Goal: Task Accomplishment & Management: Use online tool/utility

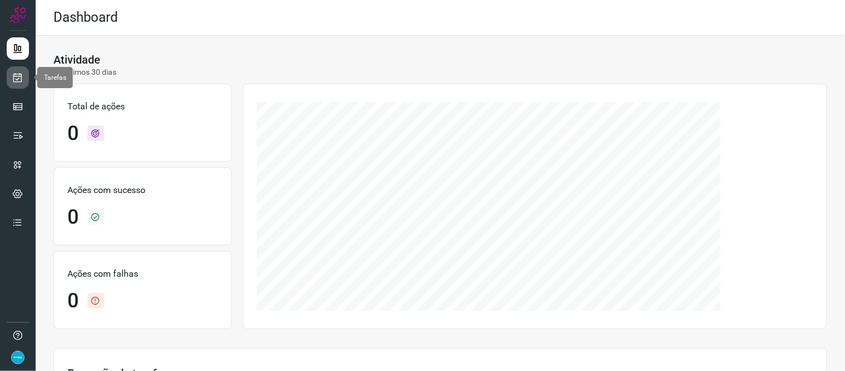
click at [18, 81] on icon at bounding box center [18, 77] width 12 height 11
click at [23, 80] on link at bounding box center [18, 77] width 22 height 22
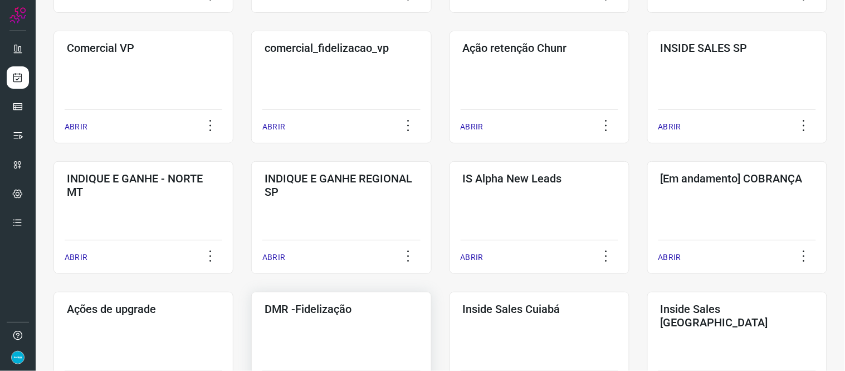
scroll to position [433, 0]
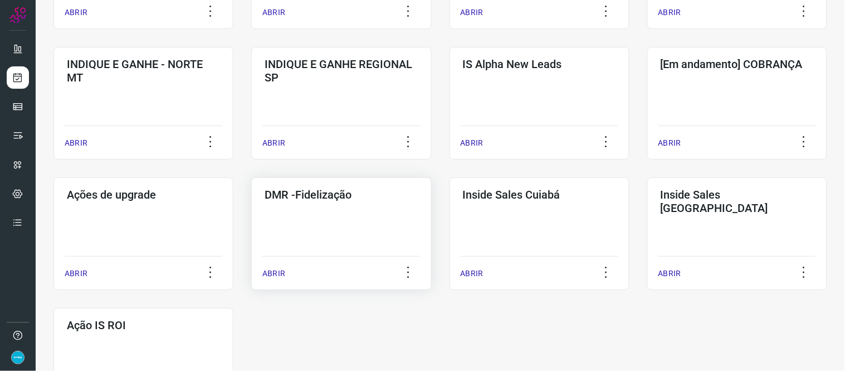
click at [275, 273] on p "ABRIR" at bounding box center [273, 273] width 23 height 12
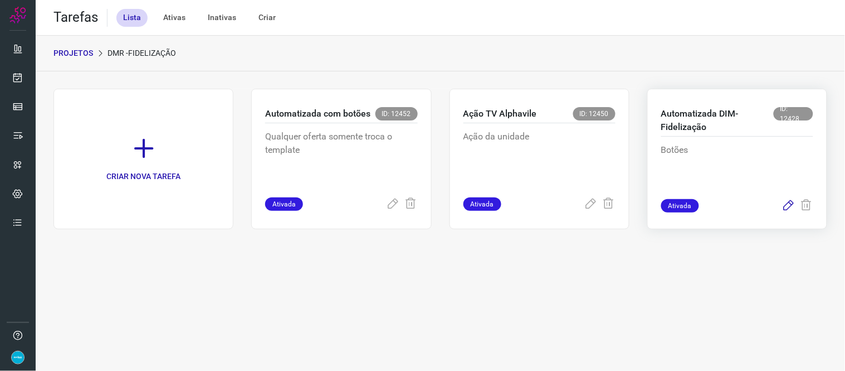
click at [761, 204] on icon at bounding box center [788, 205] width 13 height 13
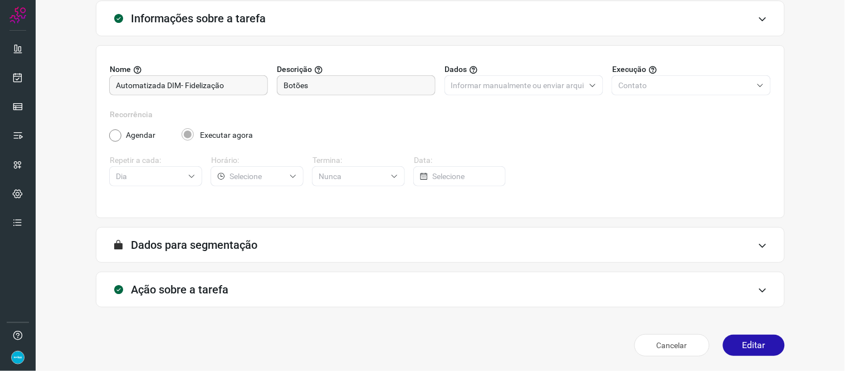
scroll to position [64, 0]
drag, startPoint x: 748, startPoint y: 338, endPoint x: 725, endPoint y: 215, distance: 124.8
click at [748, 333] on button "Editar" at bounding box center [754, 344] width 62 height 21
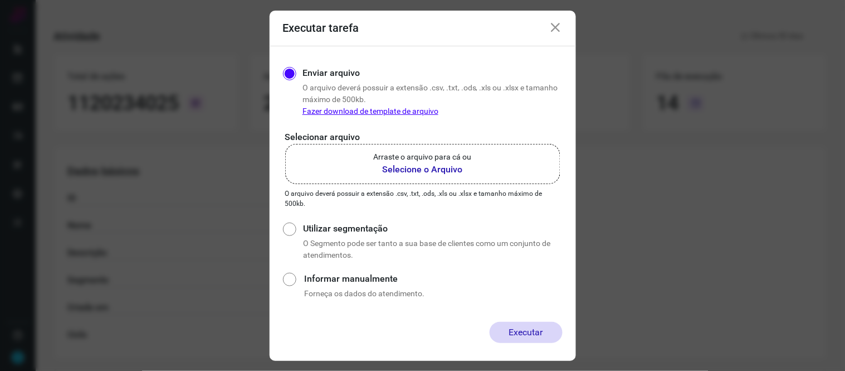
click at [449, 168] on b "Selecione o Arquivo" at bounding box center [423, 169] width 98 height 13
click at [0, 0] on input "Arraste o arquivo para cá ou Selecione o Arquivo" at bounding box center [0, 0] width 0 height 0
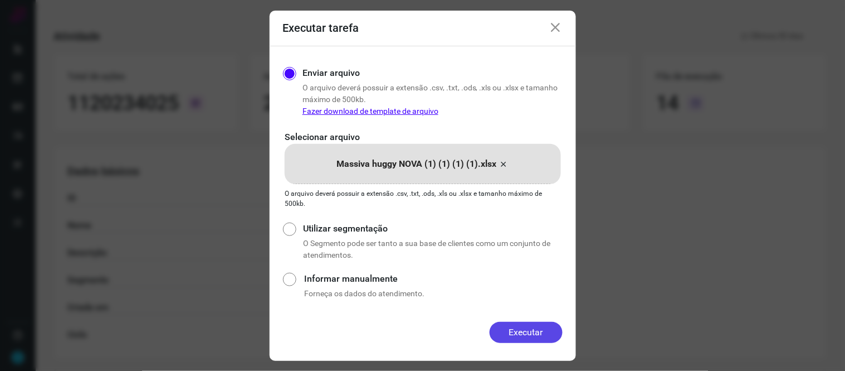
click at [530, 332] on button "Executar" at bounding box center [526, 332] width 73 height 21
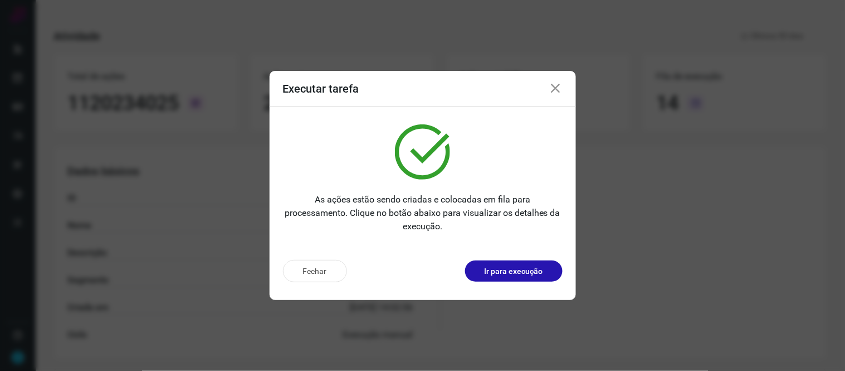
click at [553, 82] on icon at bounding box center [555, 88] width 13 height 13
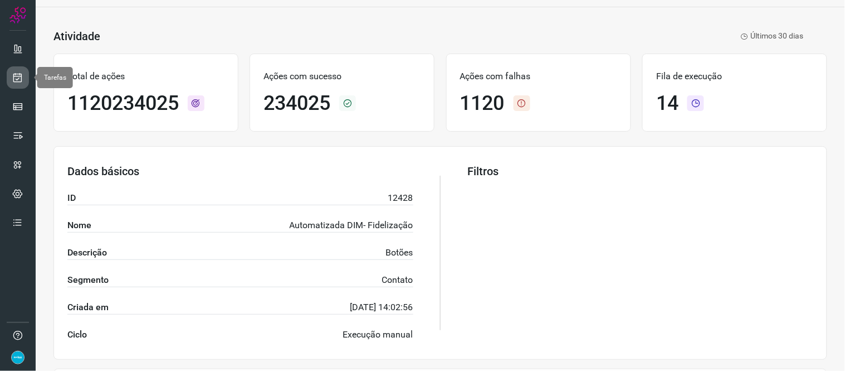
drag, startPoint x: 9, startPoint y: 76, endPoint x: 48, endPoint y: 67, distance: 40.0
click at [9, 76] on link at bounding box center [18, 77] width 22 height 22
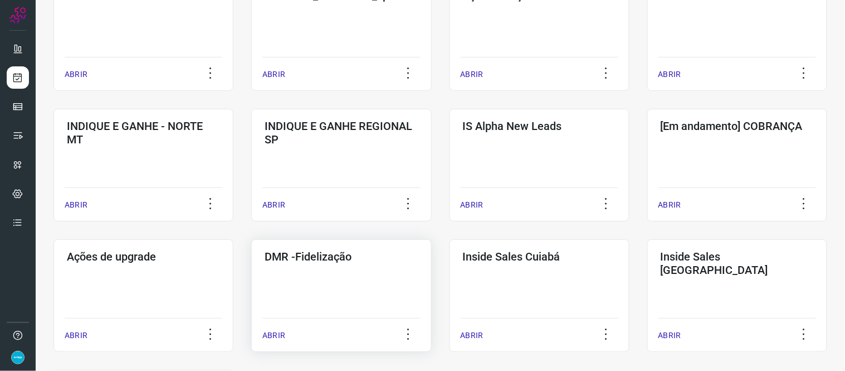
click at [275, 333] on p "ABRIR" at bounding box center [273, 335] width 23 height 12
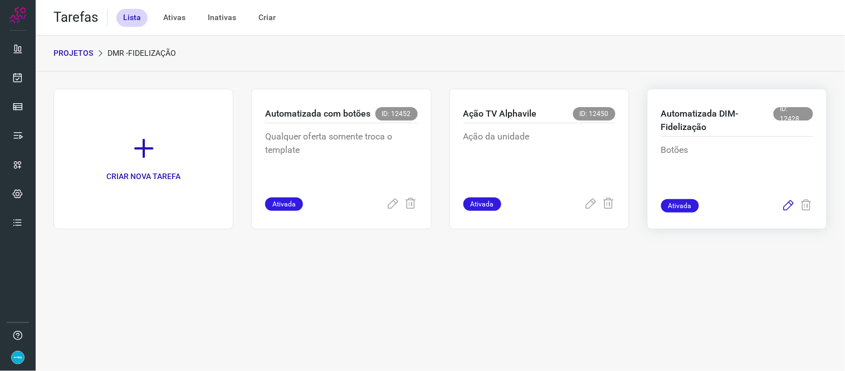
click at [761, 206] on icon at bounding box center [788, 205] width 13 height 13
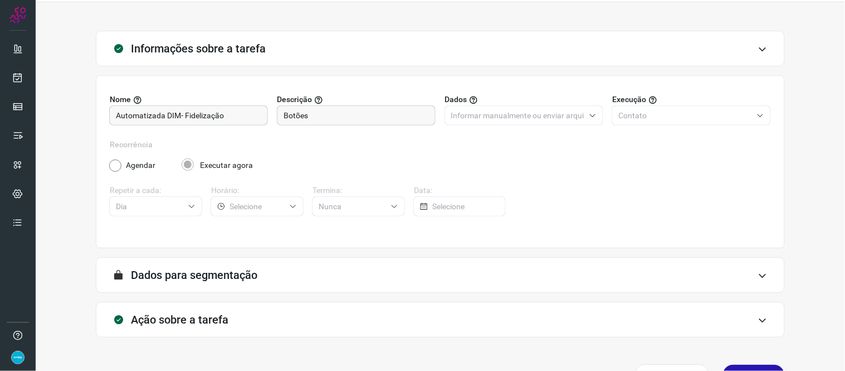
scroll to position [64, 0]
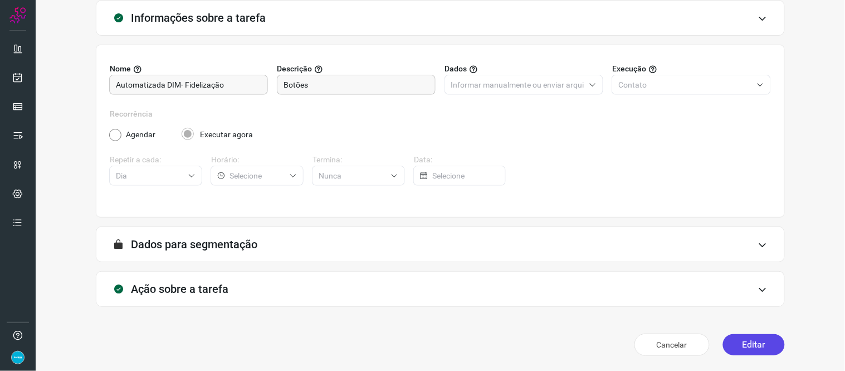
click at [758, 333] on button "Editar" at bounding box center [754, 344] width 62 height 21
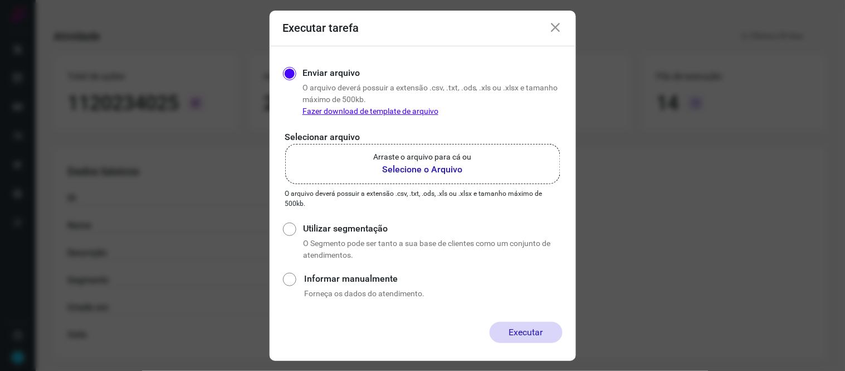
click at [432, 171] on b "Selecione o Arquivo" at bounding box center [423, 169] width 98 height 13
click at [0, 0] on input "Arraste o arquivo para cá ou Selecione o Arquivo" at bounding box center [0, 0] width 0 height 0
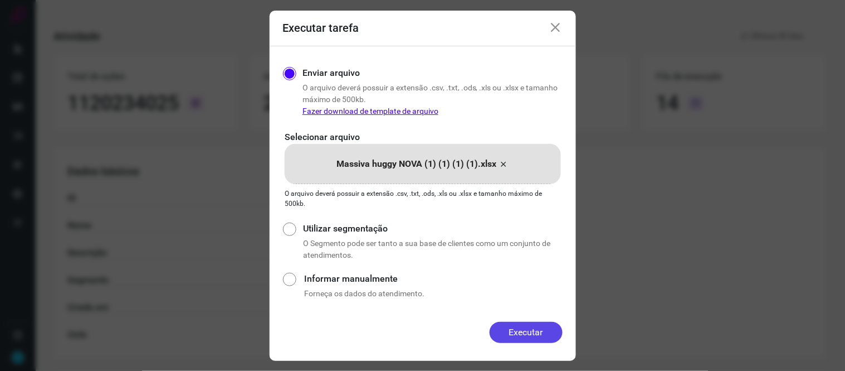
click at [538, 329] on button "Executar" at bounding box center [526, 332] width 73 height 21
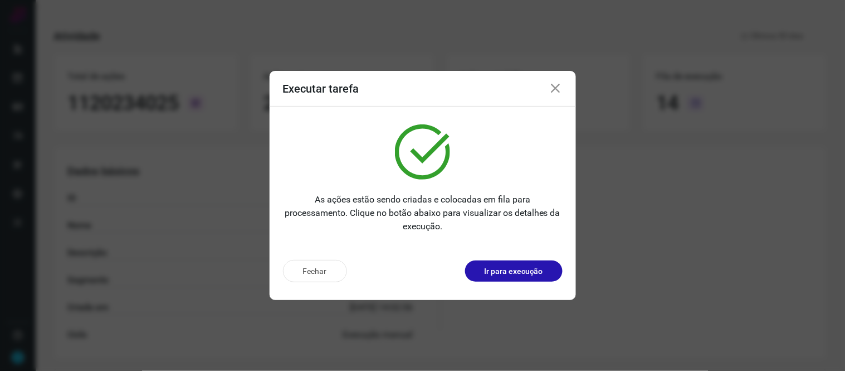
click at [553, 90] on icon at bounding box center [555, 88] width 13 height 13
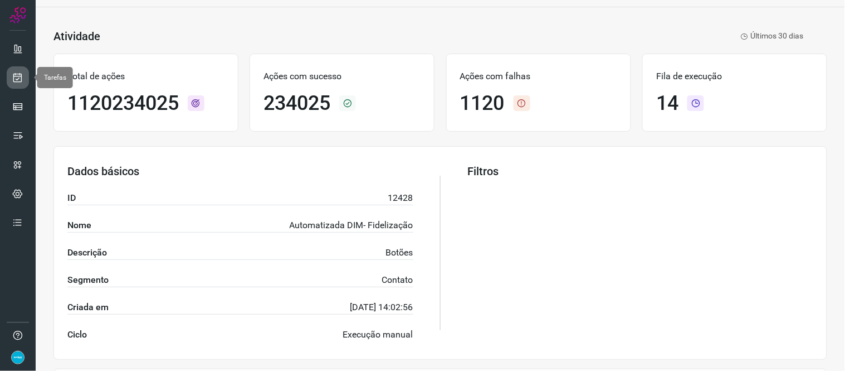
click at [18, 76] on icon at bounding box center [18, 77] width 12 height 11
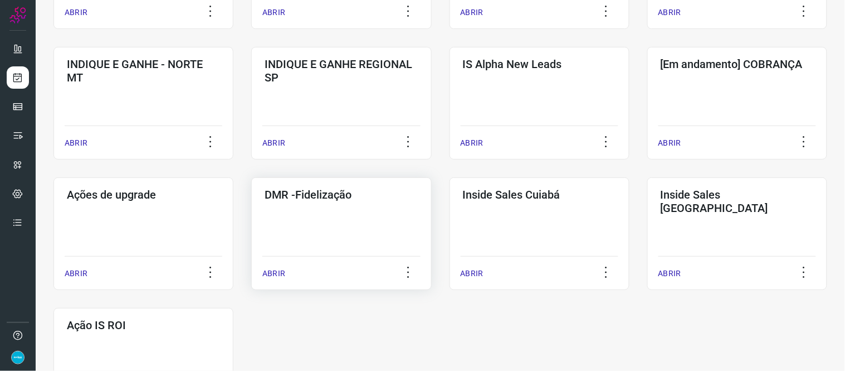
click at [269, 267] on p "ABRIR" at bounding box center [273, 273] width 23 height 12
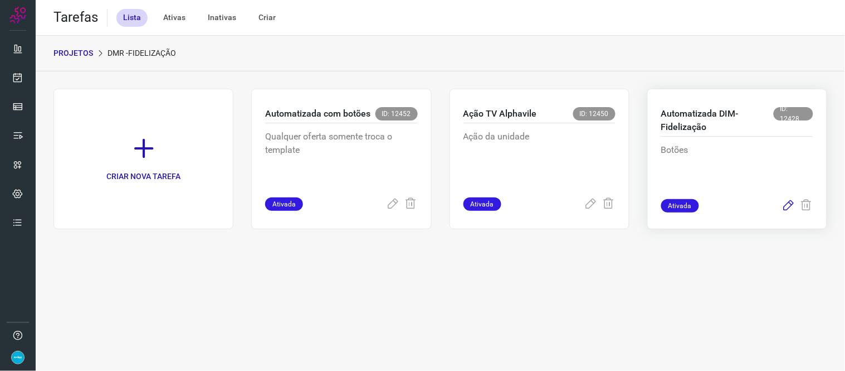
click at [761, 206] on icon at bounding box center [788, 205] width 13 height 13
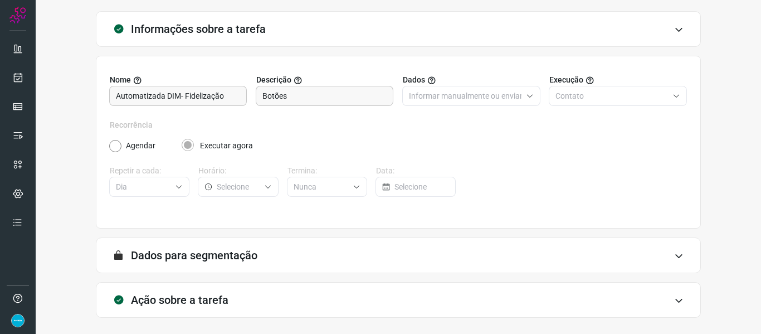
scroll to position [101, 0]
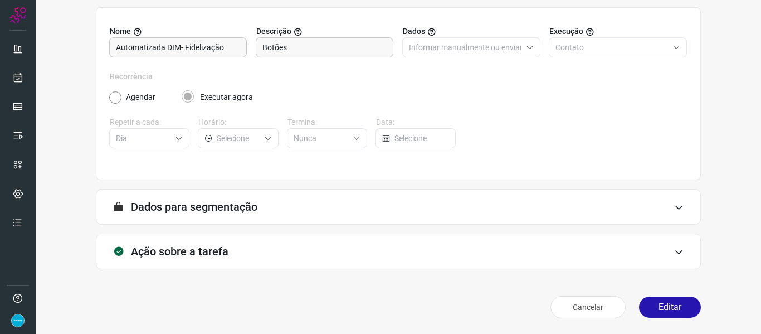
click at [655, 305] on button "Editar" at bounding box center [670, 306] width 62 height 21
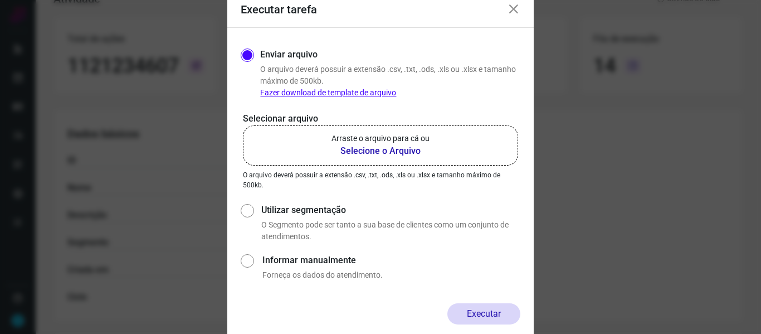
click at [384, 148] on b "Selecione o Arquivo" at bounding box center [381, 150] width 98 height 13
click at [0, 0] on input "Arraste o arquivo para cá ou Selecione o Arquivo" at bounding box center [0, 0] width 0 height 0
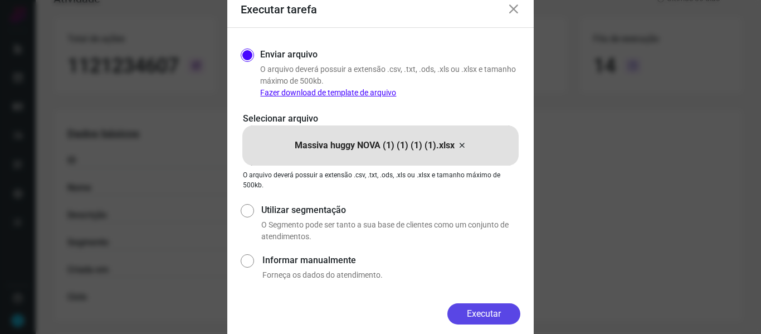
click at [478, 312] on button "Executar" at bounding box center [483, 313] width 73 height 21
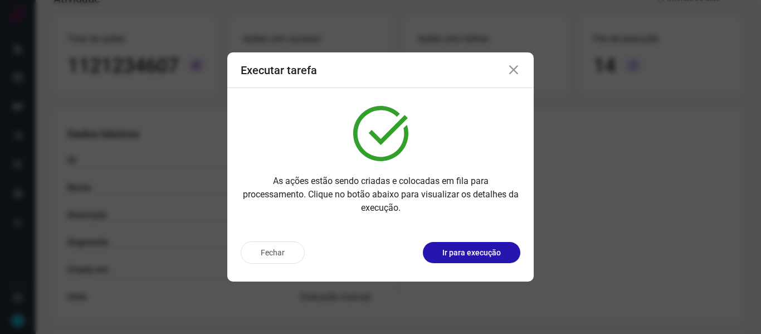
click at [516, 67] on icon at bounding box center [513, 70] width 13 height 13
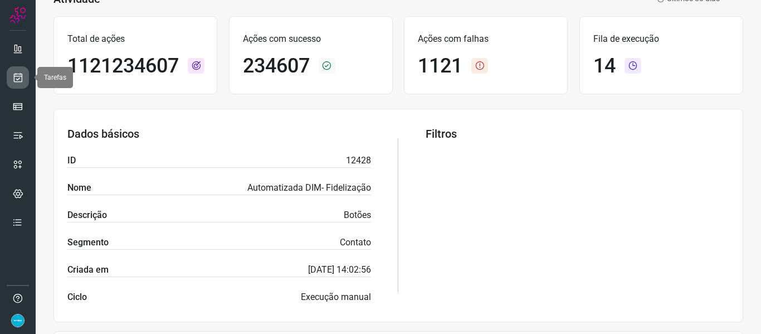
drag, startPoint x: 12, startPoint y: 75, endPoint x: 26, endPoint y: 75, distance: 13.9
click at [12, 75] on icon at bounding box center [18, 77] width 12 height 11
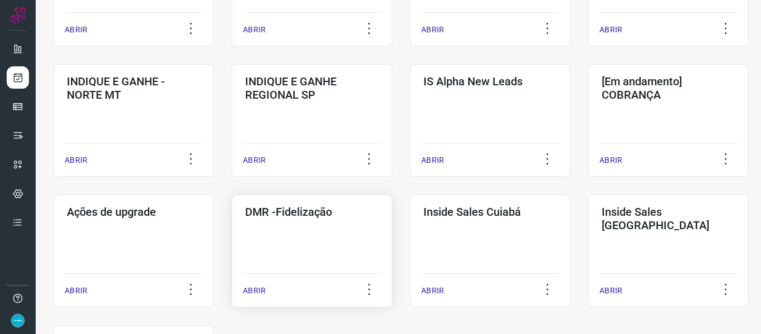
click at [261, 285] on p "ABRIR" at bounding box center [254, 291] width 23 height 12
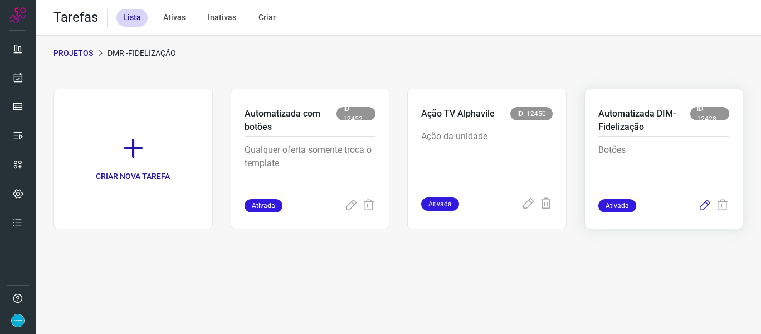
click at [708, 207] on icon at bounding box center [704, 205] width 13 height 13
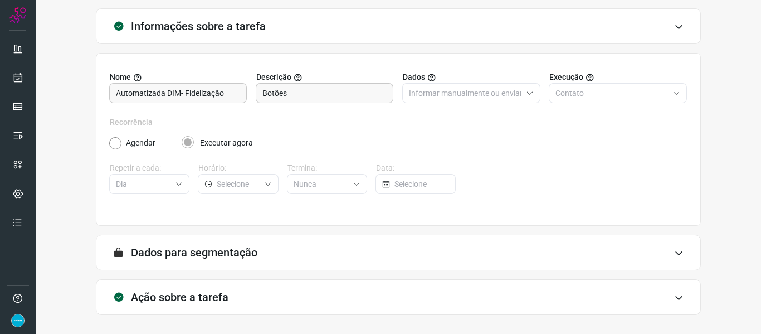
scroll to position [101, 0]
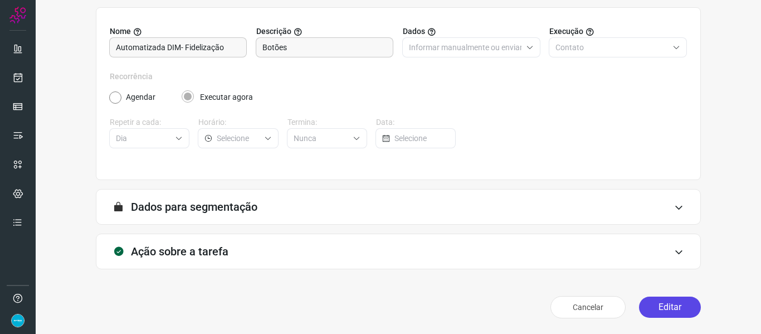
click at [673, 307] on button "Editar" at bounding box center [670, 306] width 62 height 21
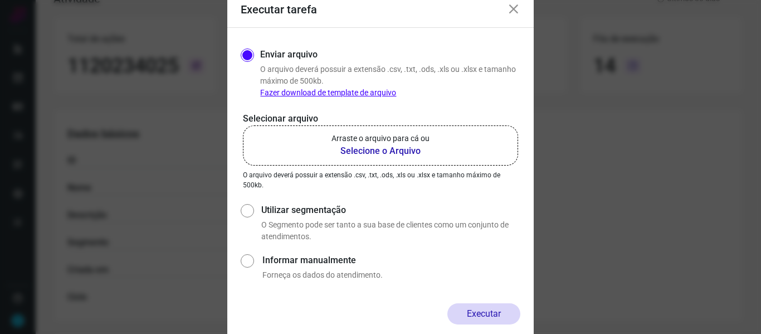
click at [396, 150] on b "Selecione o Arquivo" at bounding box center [381, 150] width 98 height 13
click at [0, 0] on input "Arraste o arquivo para cá ou Selecione o Arquivo" at bounding box center [0, 0] width 0 height 0
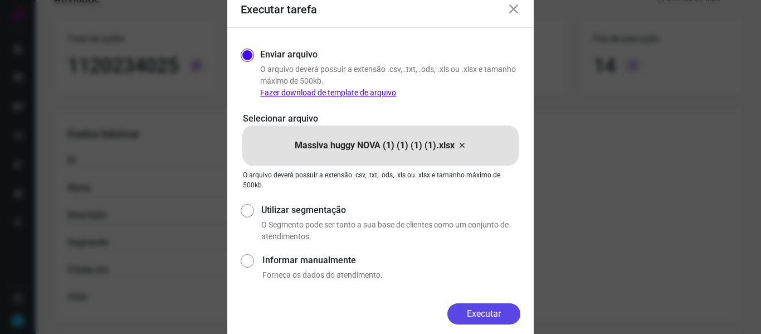
click at [491, 314] on button "Executar" at bounding box center [483, 313] width 73 height 21
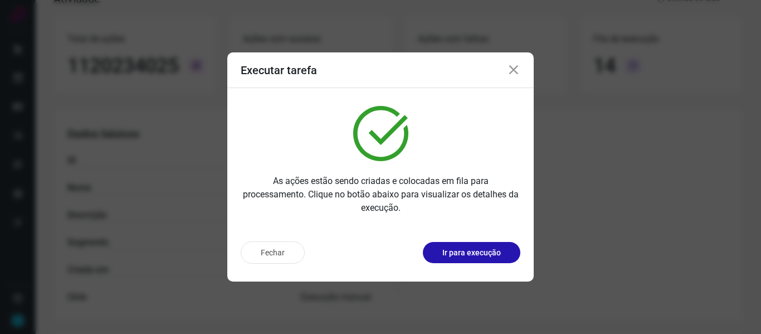
click at [519, 71] on icon at bounding box center [513, 70] width 13 height 13
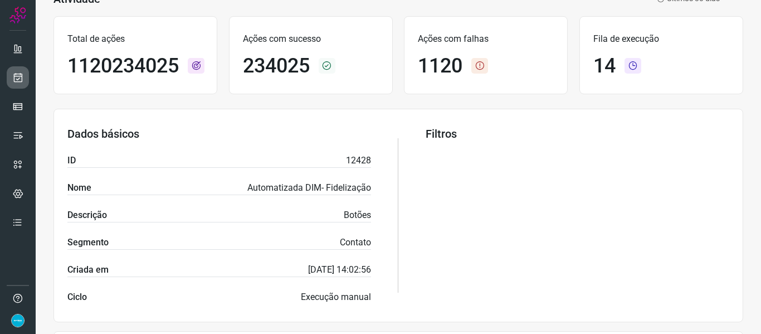
click at [14, 81] on icon at bounding box center [18, 77] width 12 height 11
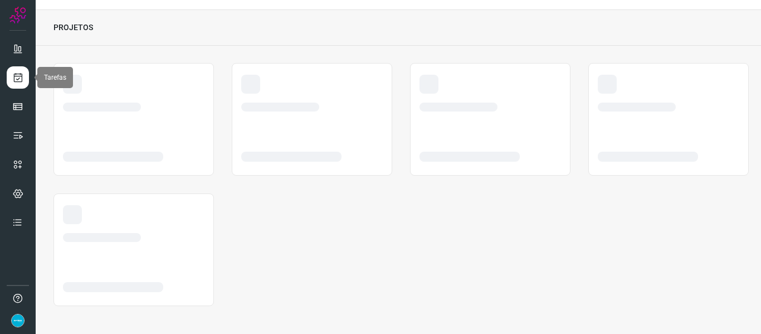
scroll to position [26, 0]
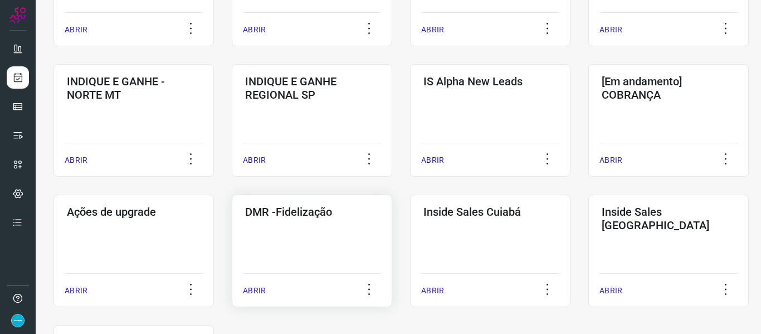
click at [251, 288] on p "ABRIR" at bounding box center [254, 291] width 23 height 12
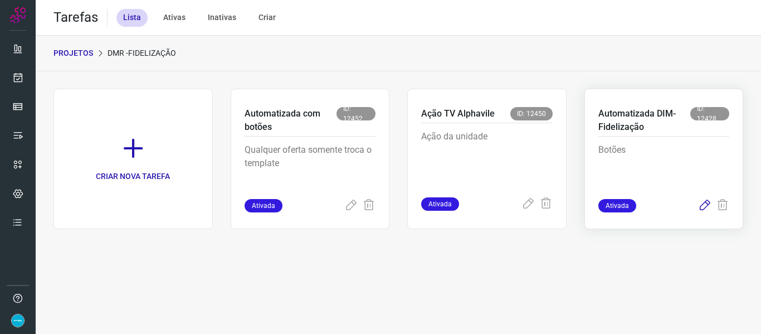
click at [704, 206] on icon at bounding box center [704, 205] width 13 height 13
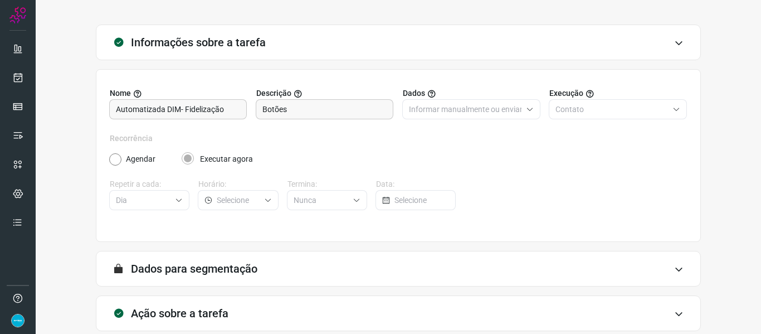
scroll to position [101, 0]
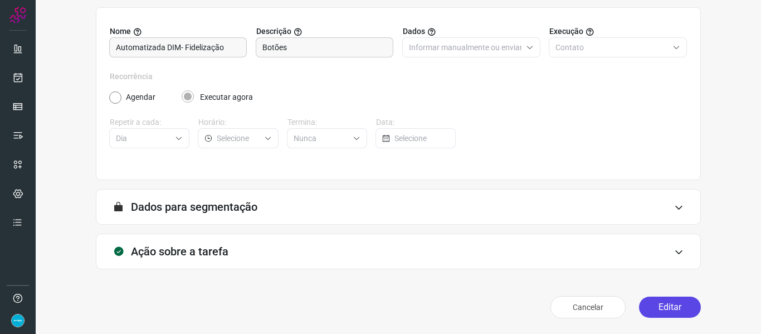
click at [662, 303] on button "Editar" at bounding box center [670, 306] width 62 height 21
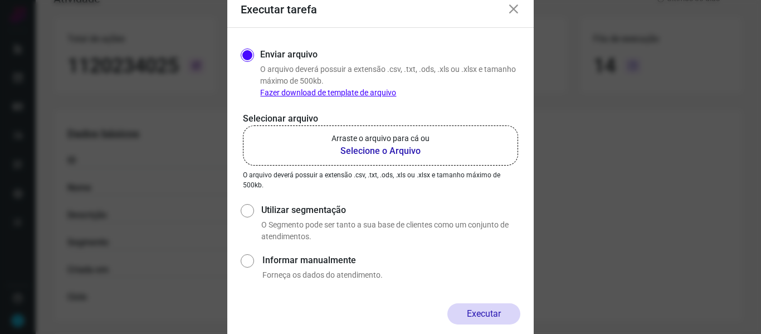
click at [393, 152] on b "Selecione o Arquivo" at bounding box center [381, 150] width 98 height 13
click at [0, 0] on input "Arraste o arquivo para cá ou Selecione o Arquivo" at bounding box center [0, 0] width 0 height 0
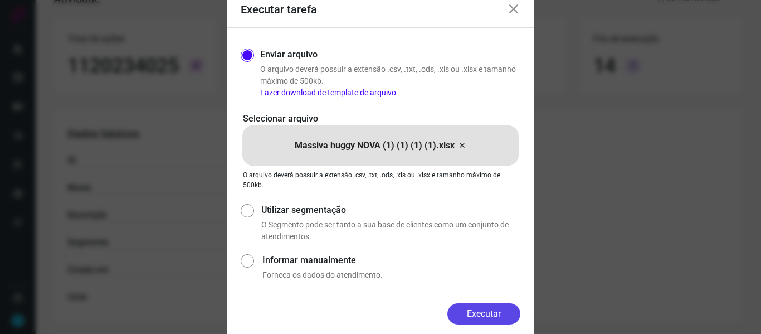
click at [494, 315] on button "Executar" at bounding box center [483, 313] width 73 height 21
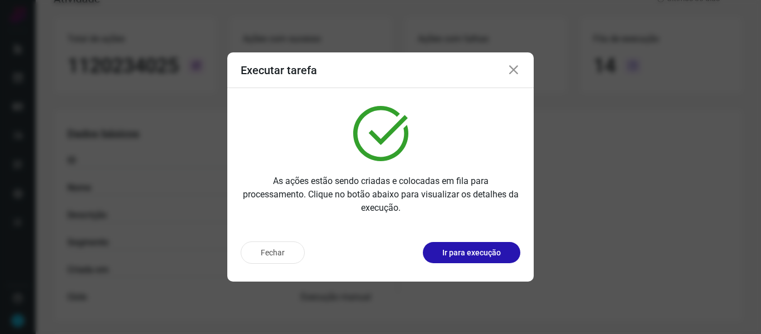
click at [514, 71] on icon at bounding box center [513, 70] width 13 height 13
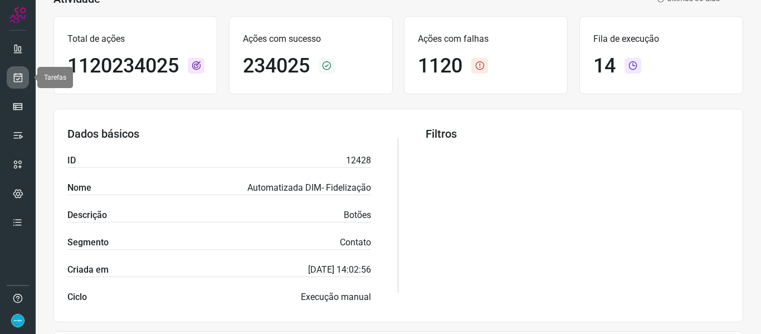
click at [13, 76] on icon at bounding box center [18, 77] width 12 height 11
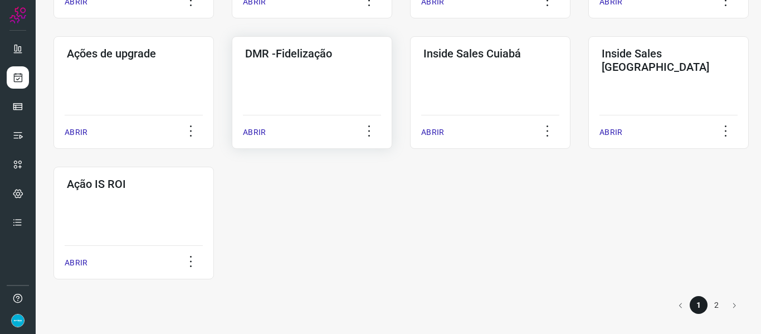
click at [257, 130] on p "ABRIR" at bounding box center [254, 132] width 23 height 12
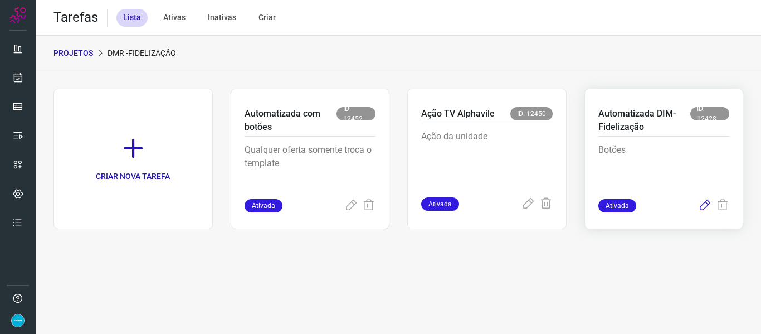
click at [700, 207] on icon at bounding box center [704, 205] width 13 height 13
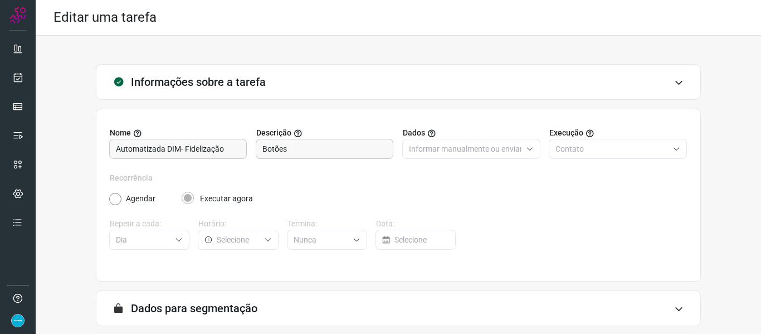
scroll to position [101, 0]
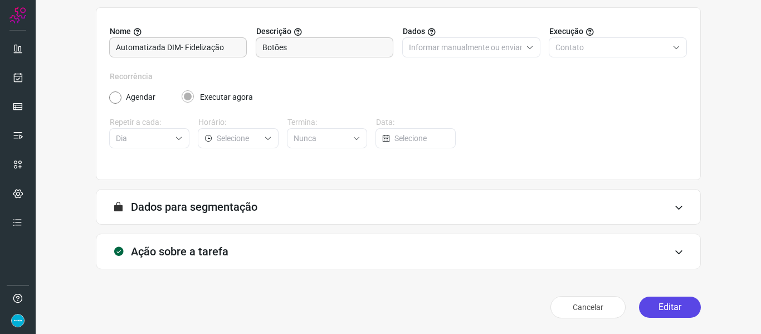
click at [673, 307] on button "Editar" at bounding box center [670, 306] width 62 height 21
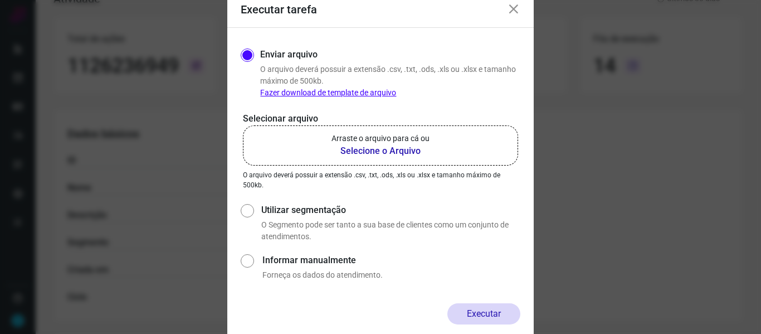
click at [406, 154] on b "Selecione o Arquivo" at bounding box center [381, 150] width 98 height 13
click at [0, 0] on input "Arraste o arquivo para cá ou Selecione o Arquivo" at bounding box center [0, 0] width 0 height 0
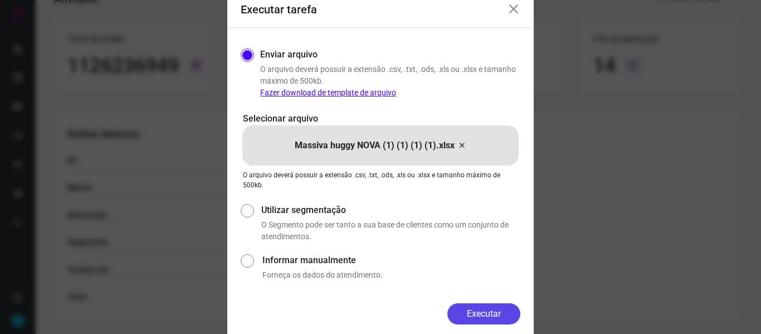
click at [503, 317] on button "Executar" at bounding box center [483, 313] width 73 height 21
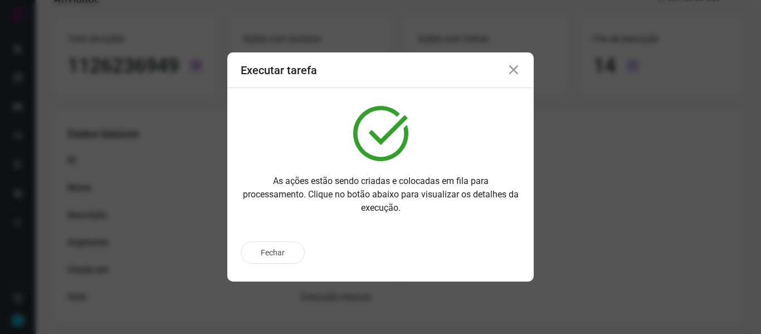
click at [513, 72] on icon at bounding box center [513, 70] width 13 height 13
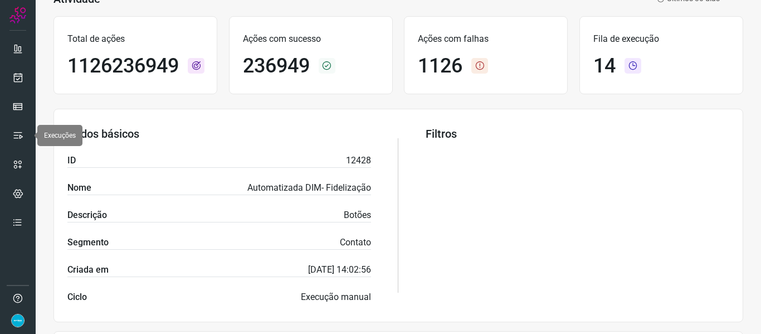
click at [6, 137] on div at bounding box center [18, 167] width 36 height 334
click at [21, 138] on icon at bounding box center [17, 135] width 11 height 11
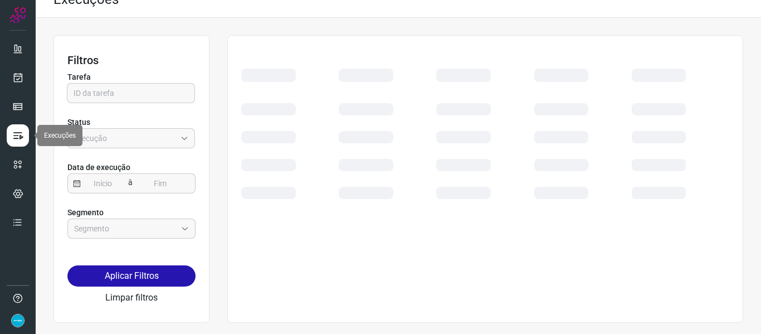
scroll to position [18, 0]
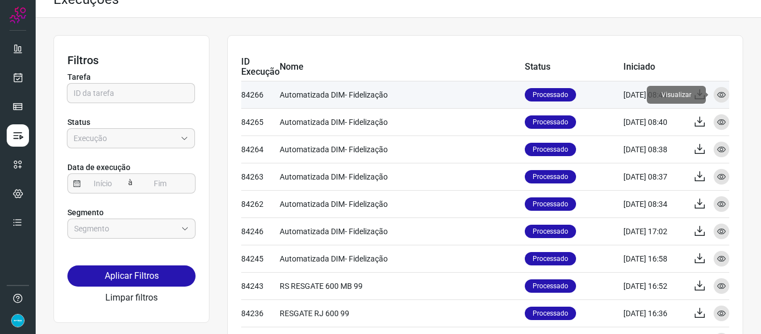
click at [717, 93] on icon at bounding box center [721, 94] width 9 height 9
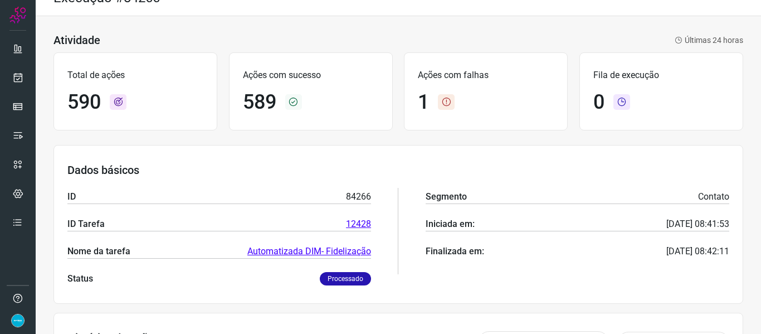
scroll to position [242, 0]
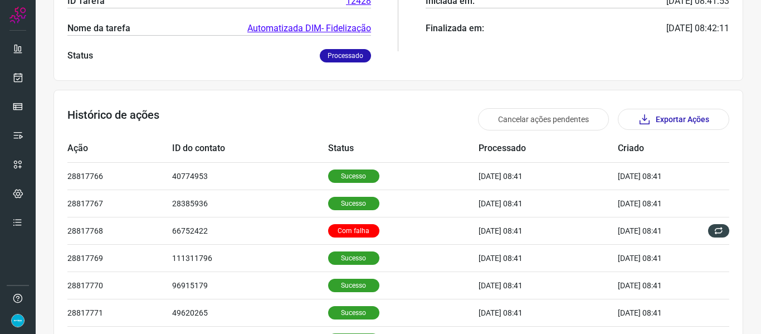
drag, startPoint x: 329, startPoint y: 177, endPoint x: 380, endPoint y: 158, distance: 54.5
click at [328, 177] on p "Sucesso" at bounding box center [353, 175] width 51 height 13
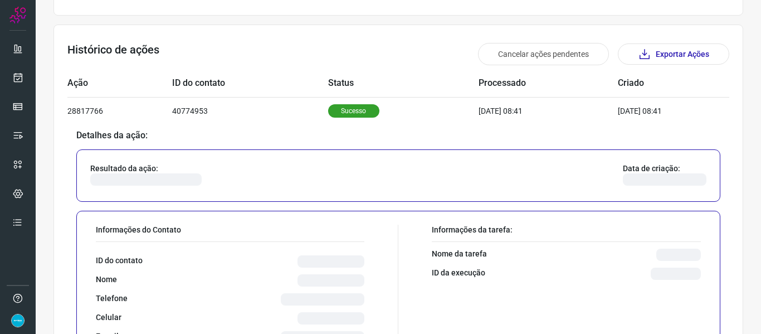
scroll to position [354, 0]
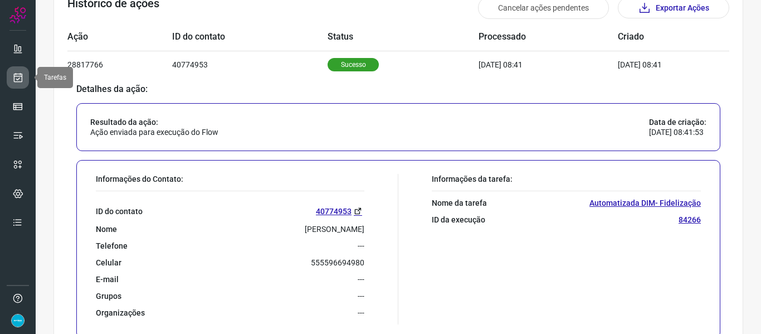
click at [14, 72] on icon at bounding box center [18, 77] width 12 height 11
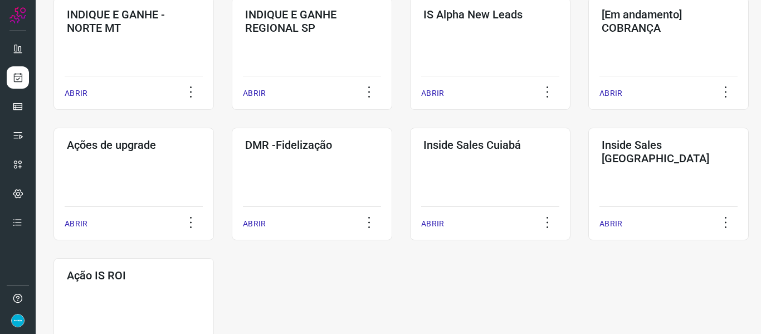
scroll to position [463, 0]
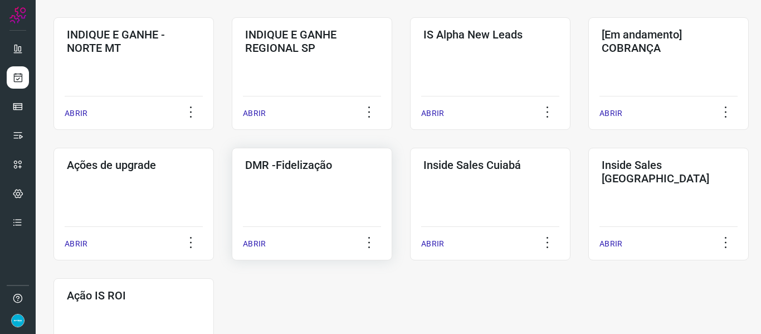
click at [248, 245] on p "ABRIR" at bounding box center [254, 244] width 23 height 12
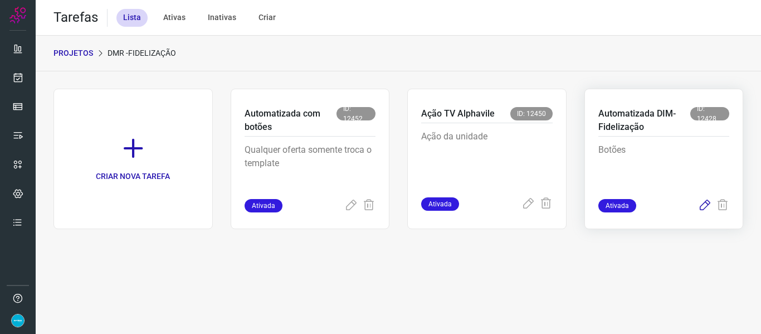
click at [704, 208] on icon at bounding box center [704, 205] width 13 height 13
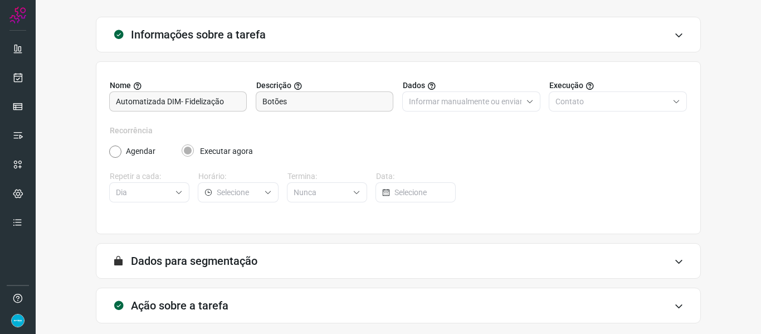
scroll to position [101, 0]
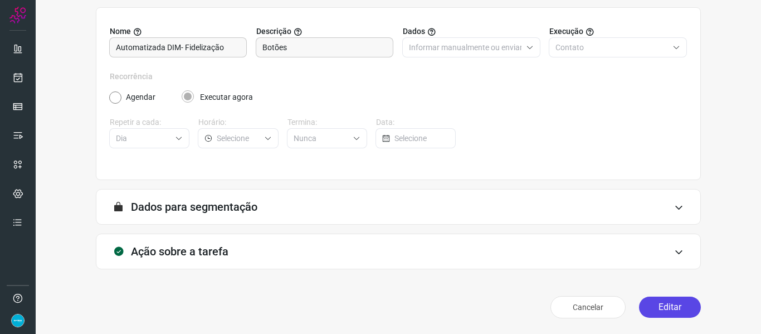
click at [674, 308] on button "Editar" at bounding box center [670, 306] width 62 height 21
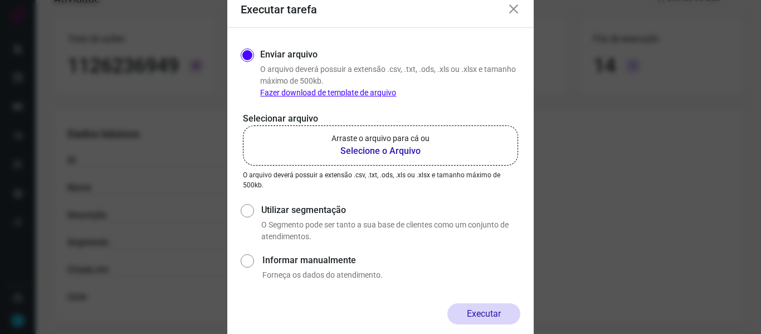
click at [390, 151] on b "Selecione o Arquivo" at bounding box center [381, 150] width 98 height 13
click at [0, 0] on input "Arraste o arquivo para cá ou Selecione o Arquivo" at bounding box center [0, 0] width 0 height 0
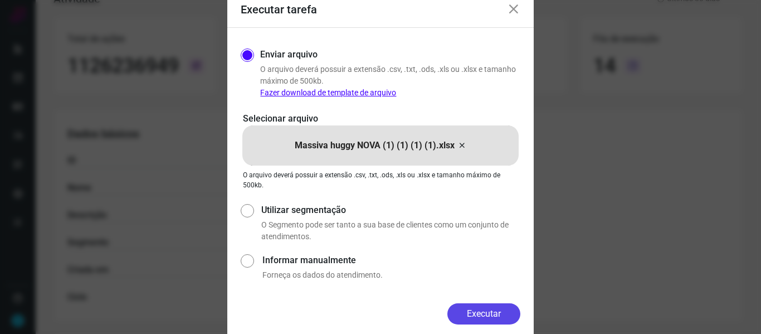
click at [481, 311] on button "Executar" at bounding box center [483, 313] width 73 height 21
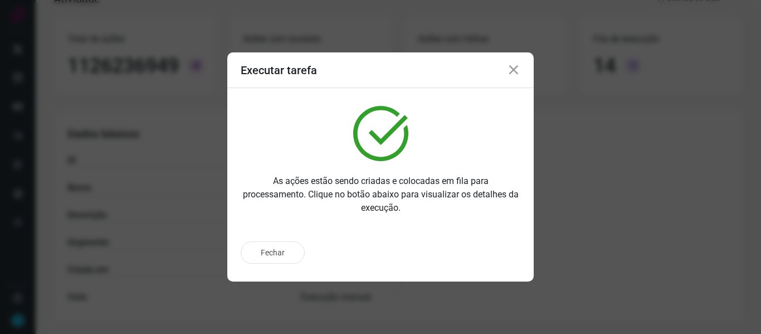
click at [518, 67] on icon at bounding box center [513, 70] width 13 height 13
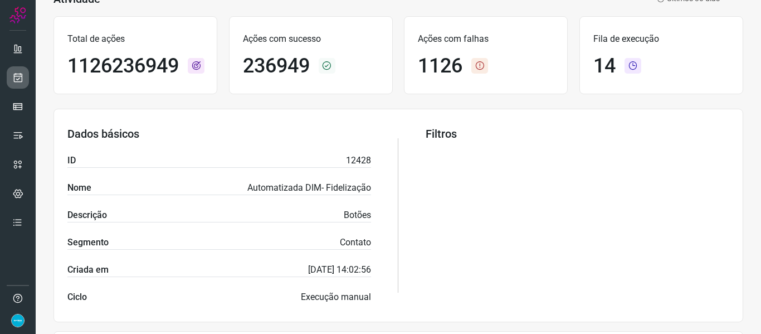
click at [23, 75] on link at bounding box center [18, 77] width 22 height 22
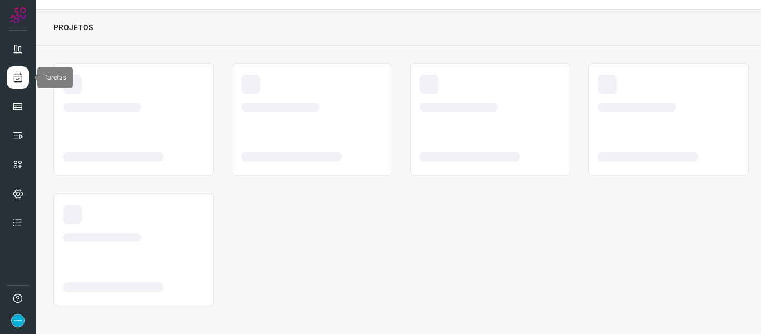
scroll to position [26, 0]
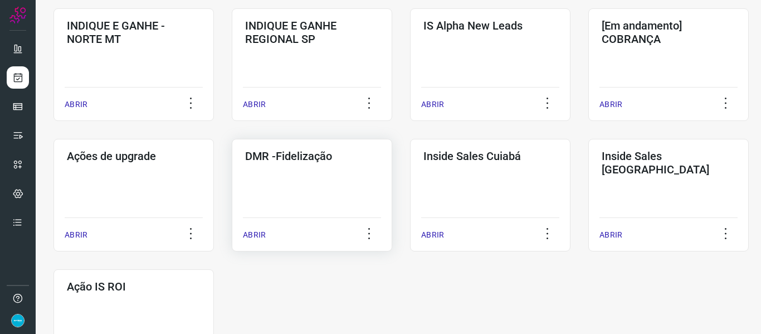
click at [251, 235] on p "ABRIR" at bounding box center [254, 235] width 23 height 12
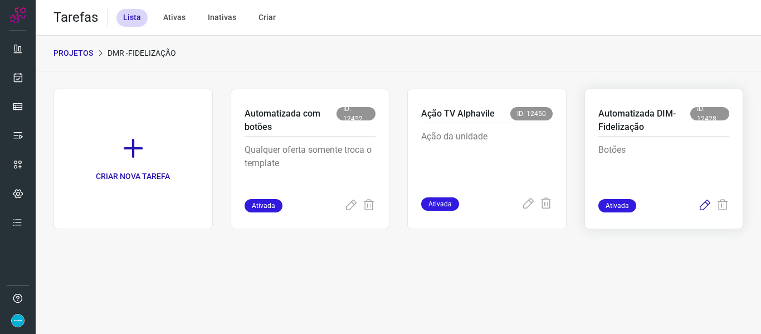
click at [704, 206] on icon at bounding box center [704, 205] width 13 height 13
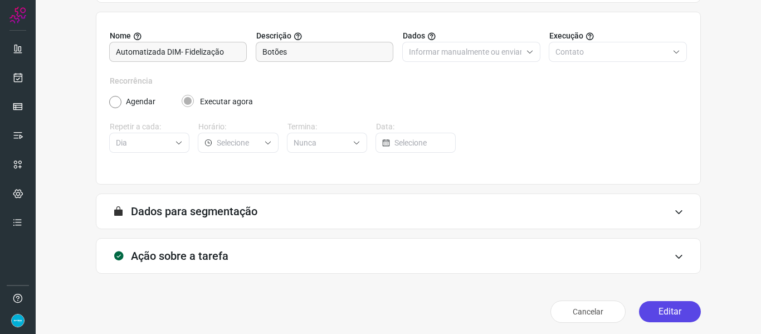
scroll to position [101, 0]
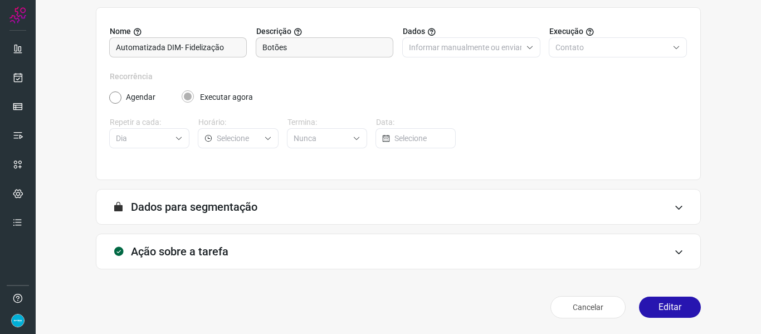
click at [679, 313] on button "Editar" at bounding box center [670, 306] width 62 height 21
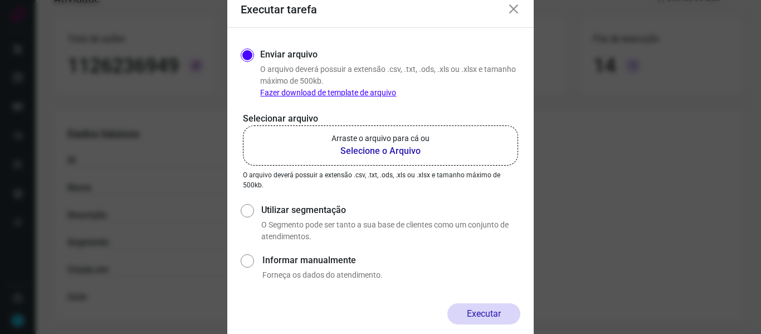
click at [403, 153] on b "Selecione o Arquivo" at bounding box center [381, 150] width 98 height 13
click at [0, 0] on input "Arraste o arquivo para cá ou Selecione o Arquivo" at bounding box center [0, 0] width 0 height 0
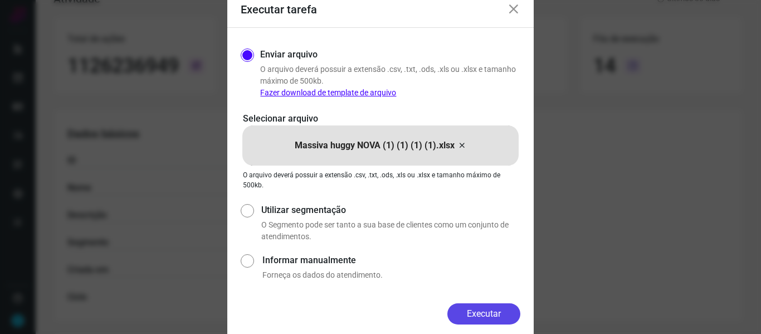
click at [481, 311] on button "Executar" at bounding box center [483, 313] width 73 height 21
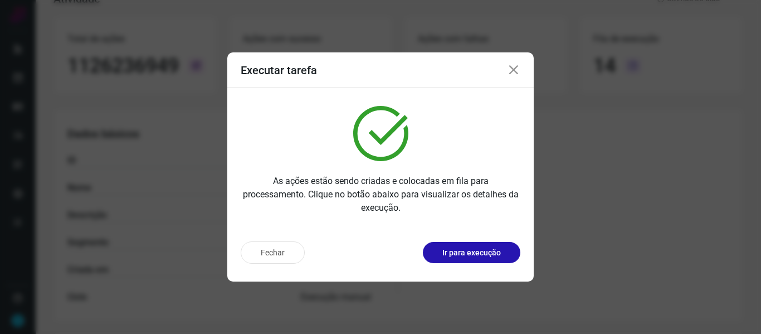
click at [515, 72] on icon at bounding box center [513, 70] width 13 height 13
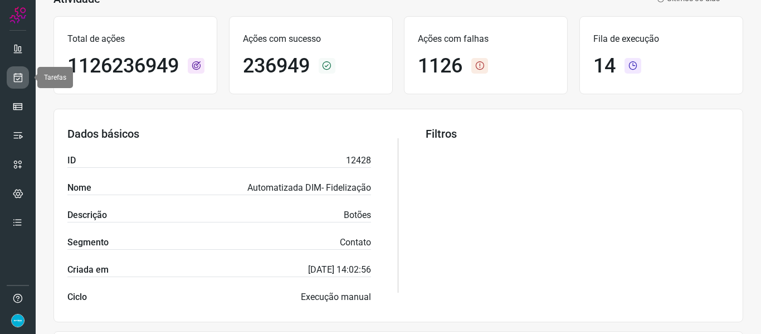
click at [18, 79] on icon at bounding box center [18, 77] width 12 height 11
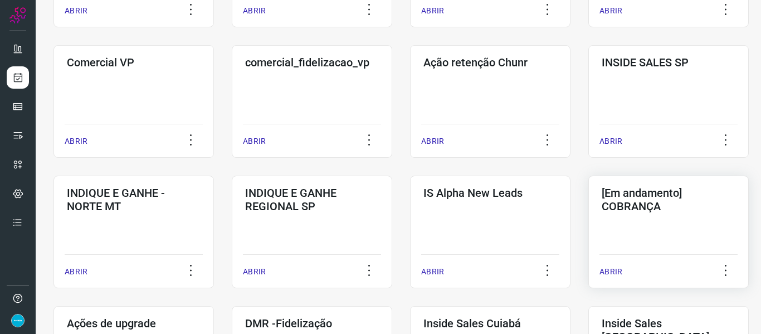
scroll to position [471, 0]
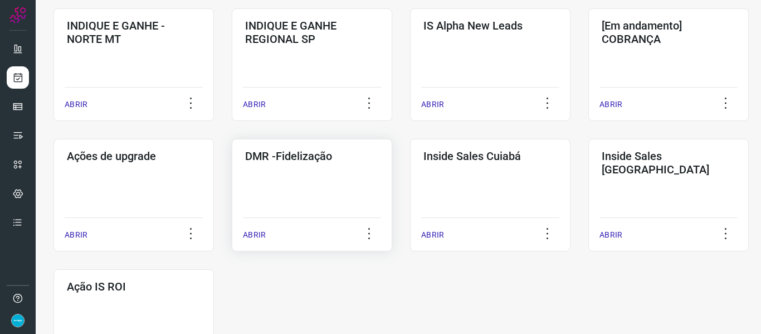
click at [252, 235] on p "ABRIR" at bounding box center [254, 235] width 23 height 12
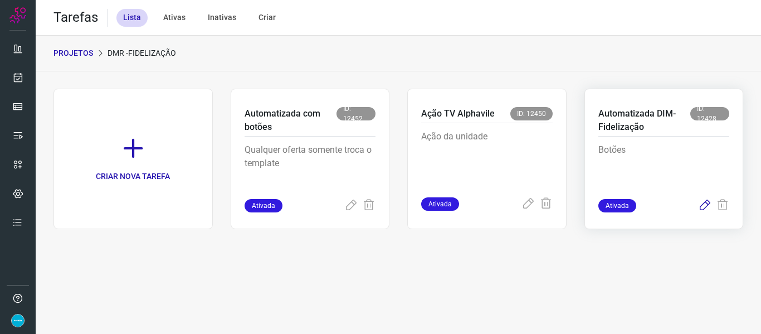
click at [704, 207] on icon at bounding box center [704, 205] width 13 height 13
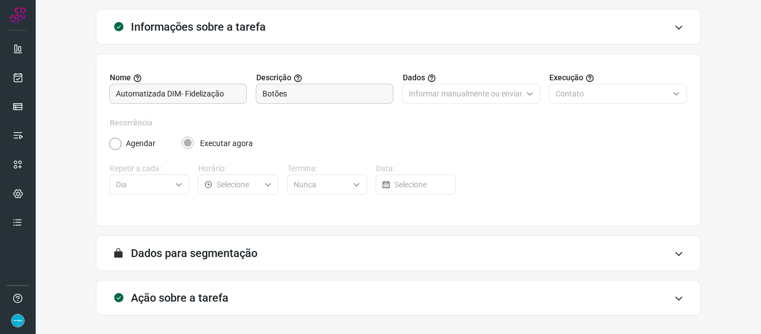
scroll to position [101, 0]
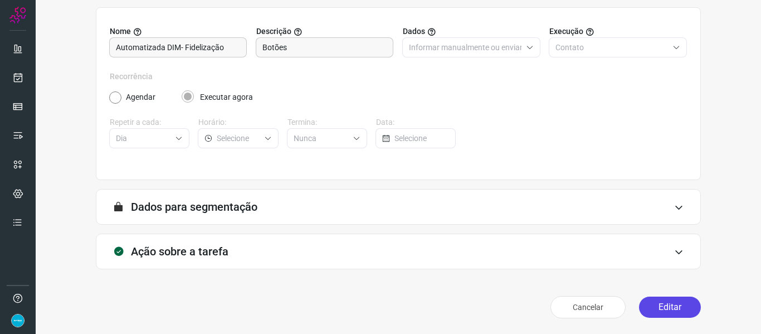
click at [673, 314] on button "Editar" at bounding box center [670, 306] width 62 height 21
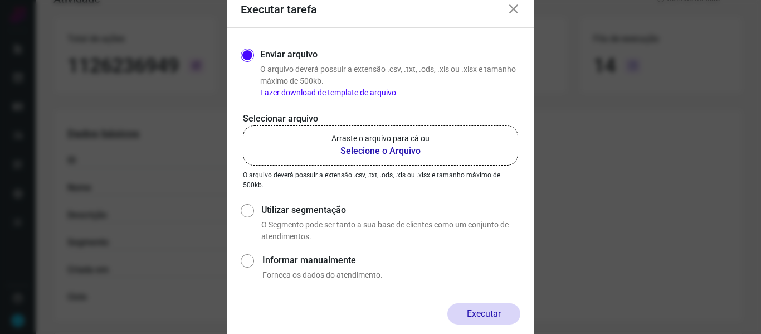
click at [401, 148] on b "Selecione o Arquivo" at bounding box center [381, 150] width 98 height 13
click at [0, 0] on input "Arraste o arquivo para cá ou Selecione o Arquivo" at bounding box center [0, 0] width 0 height 0
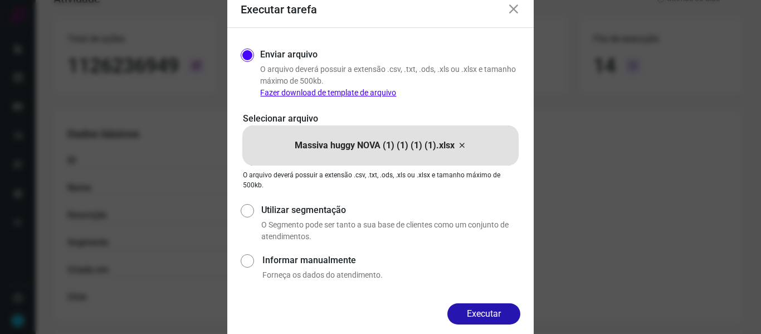
drag, startPoint x: 480, startPoint y: 315, endPoint x: 500, endPoint y: 284, distance: 36.6
click at [480, 315] on button "Executar" at bounding box center [483, 313] width 73 height 21
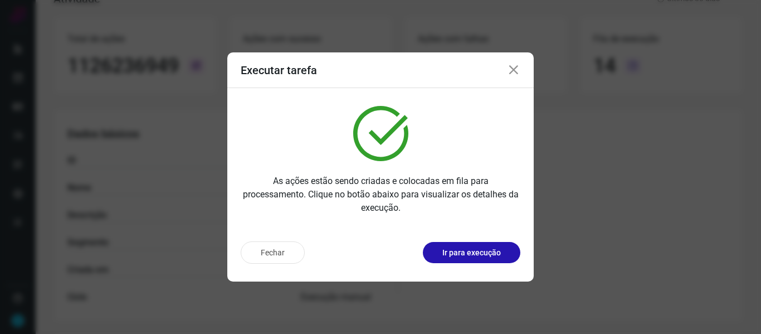
click at [510, 72] on icon at bounding box center [513, 70] width 13 height 13
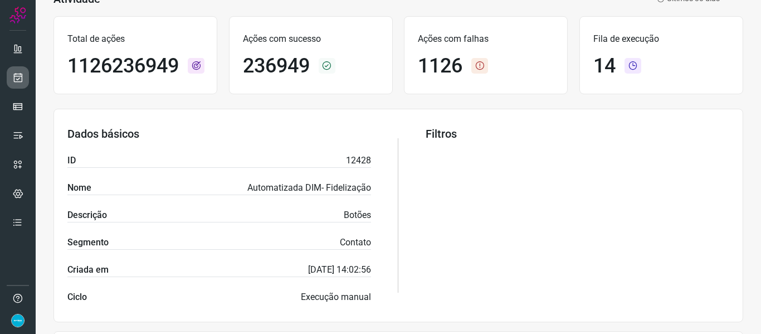
click at [24, 74] on link at bounding box center [18, 77] width 22 height 22
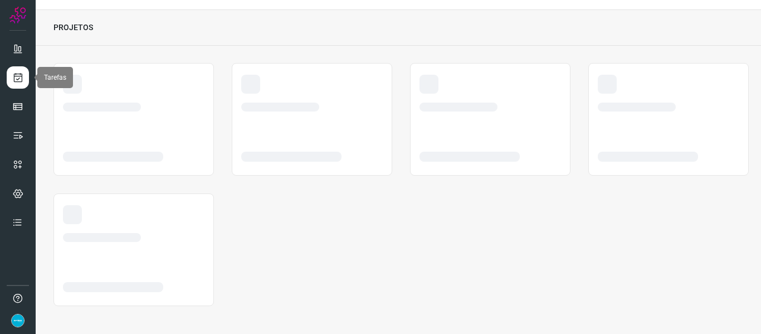
scroll to position [26, 0]
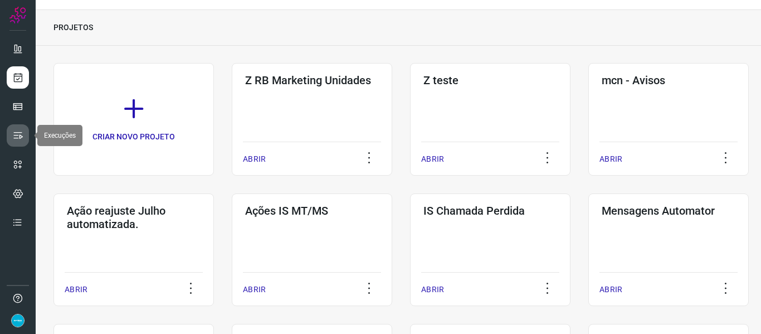
click at [24, 139] on link at bounding box center [18, 135] width 22 height 22
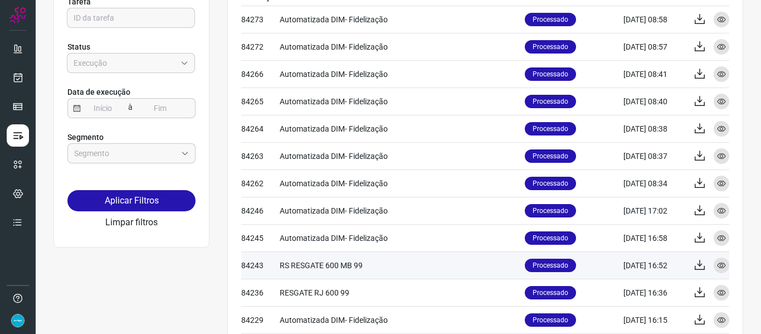
scroll to position [74, 0]
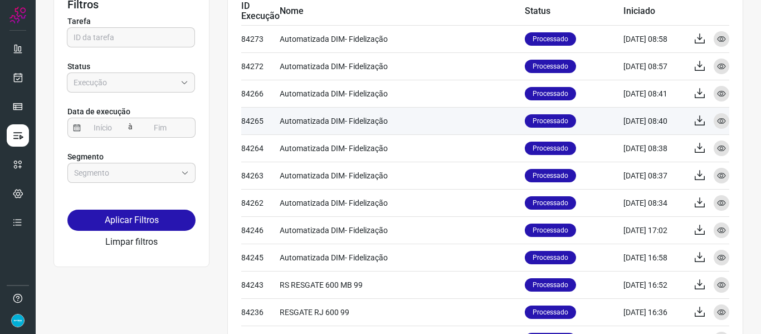
click at [398, 120] on td "Automatizada DIM- Fidelização" at bounding box center [402, 120] width 245 height 27
drag, startPoint x: 391, startPoint y: 121, endPoint x: 343, endPoint y: 125, distance: 47.5
click at [343, 125] on td "Automatizada DIM- Fidelização" at bounding box center [402, 120] width 245 height 27
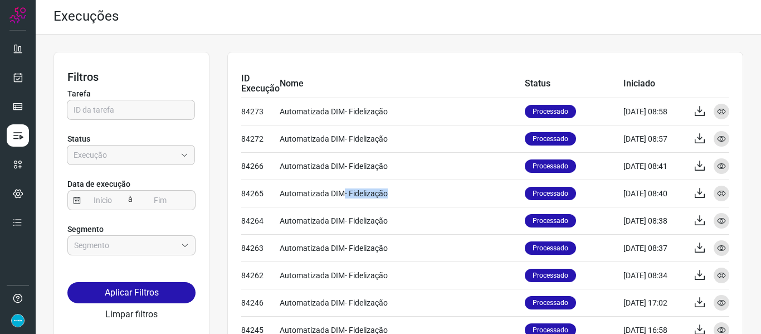
scroll to position [0, 0]
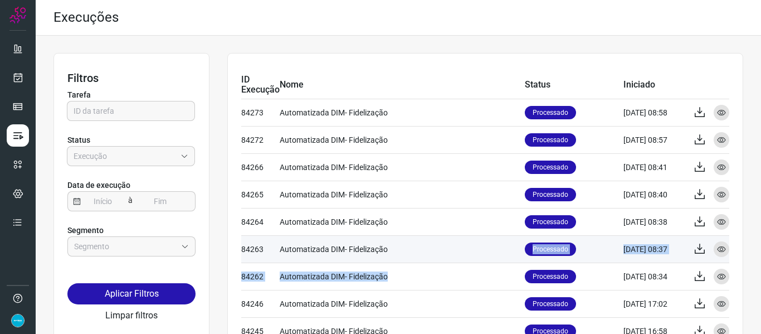
drag, startPoint x: 409, startPoint y: 270, endPoint x: 403, endPoint y: 253, distance: 17.8
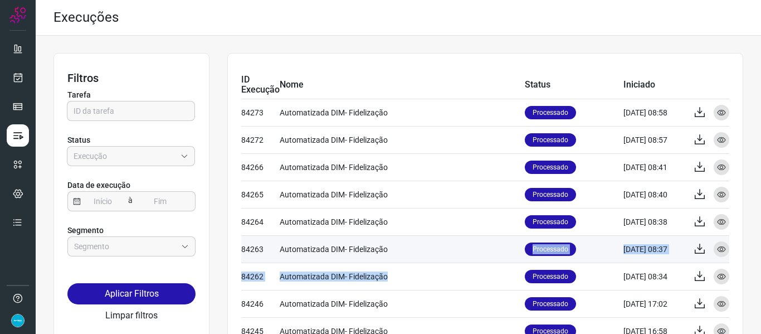
drag, startPoint x: 390, startPoint y: 276, endPoint x: 391, endPoint y: 256, distance: 20.1
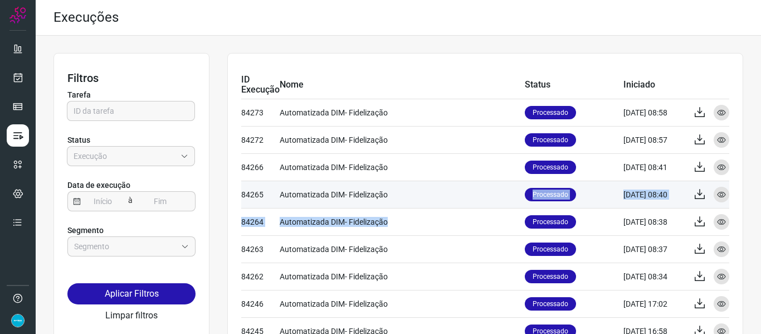
drag, startPoint x: 394, startPoint y: 218, endPoint x: 401, endPoint y: 191, distance: 28.7
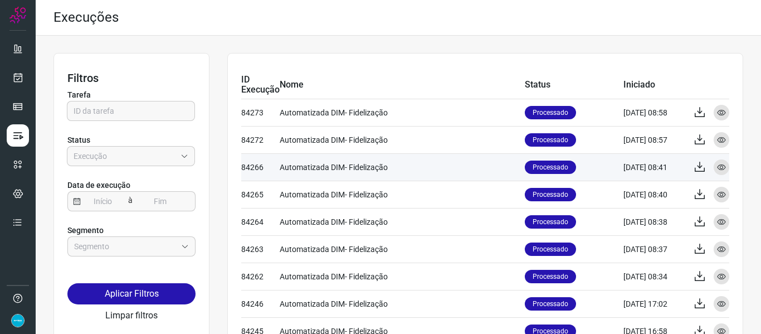
click at [407, 166] on td "Automatizada DIM- Fidelização" at bounding box center [402, 166] width 245 height 27
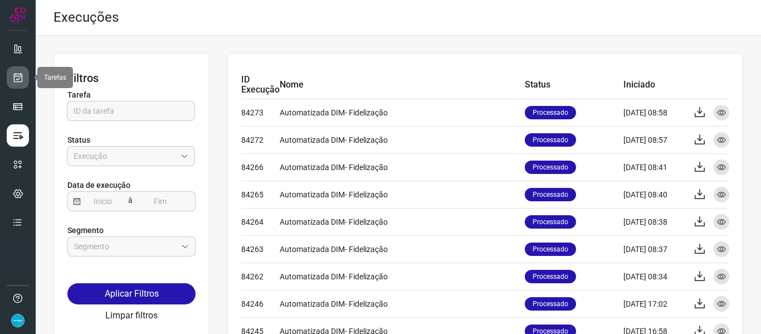
click at [16, 75] on icon at bounding box center [18, 77] width 12 height 11
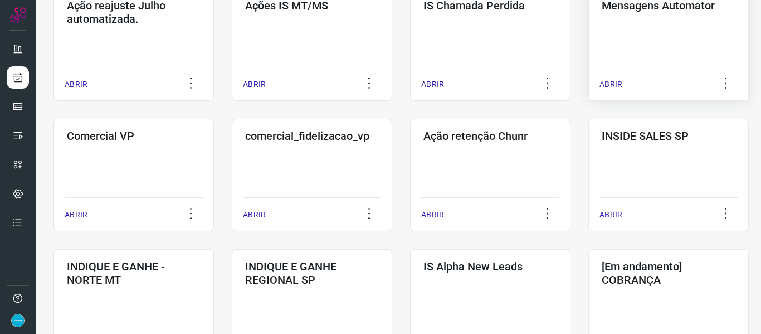
scroll to position [390, 0]
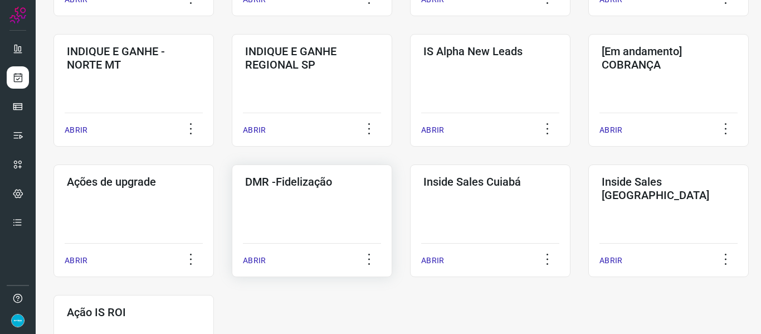
click at [255, 257] on p "ABRIR" at bounding box center [254, 261] width 23 height 12
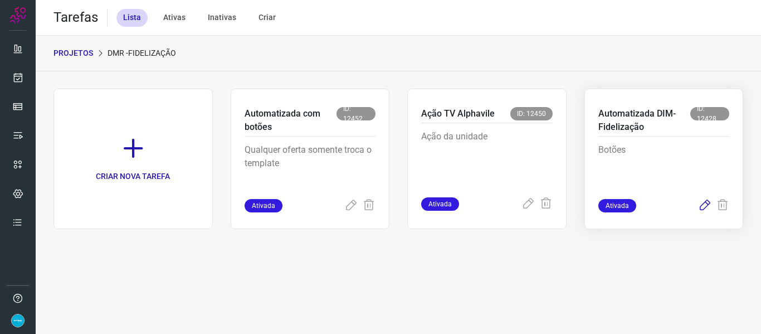
click at [708, 205] on icon at bounding box center [704, 205] width 13 height 13
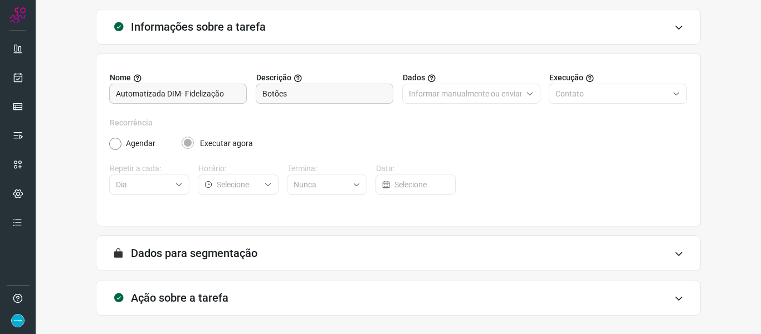
scroll to position [101, 0]
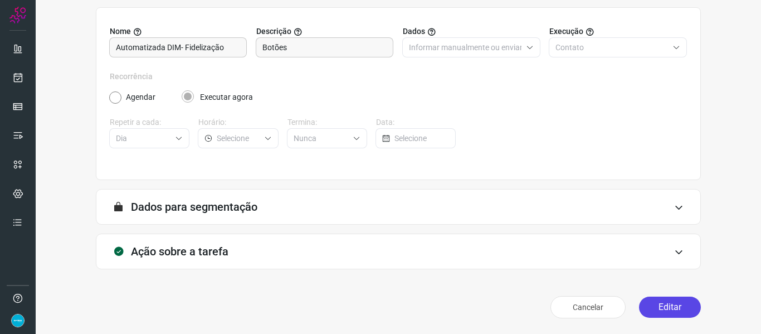
click at [653, 312] on button "Editar" at bounding box center [670, 306] width 62 height 21
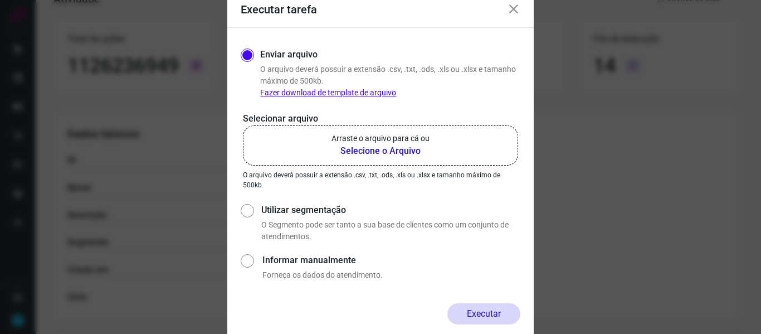
click at [387, 148] on b "Selecione o Arquivo" at bounding box center [381, 150] width 98 height 13
click at [0, 0] on input "Arraste o arquivo para cá ou Selecione o Arquivo" at bounding box center [0, 0] width 0 height 0
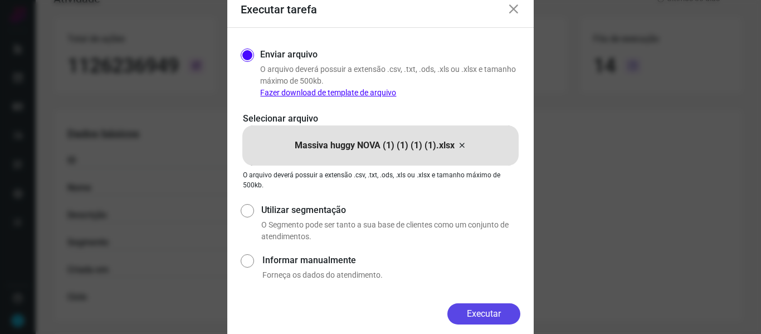
click at [495, 313] on button "Executar" at bounding box center [483, 313] width 73 height 21
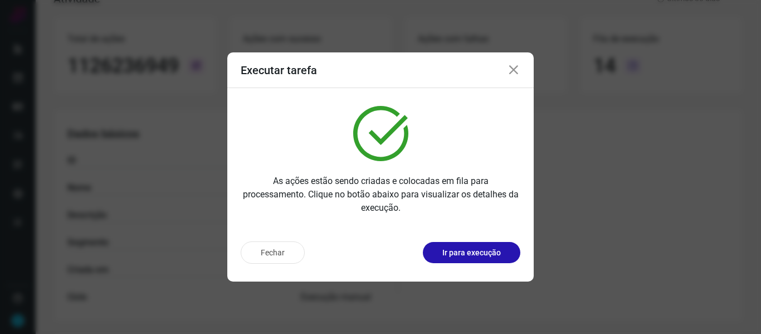
click at [515, 71] on icon at bounding box center [513, 70] width 13 height 13
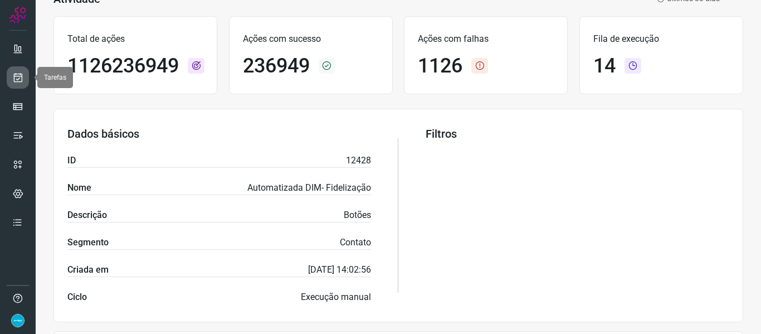
click at [18, 75] on icon at bounding box center [18, 77] width 12 height 11
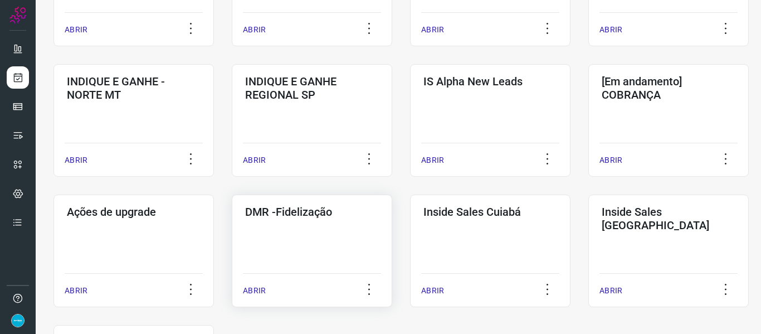
click at [250, 290] on p "ABRIR" at bounding box center [254, 291] width 23 height 12
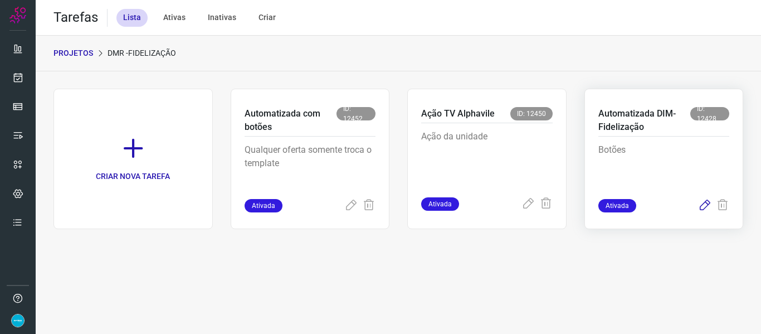
click at [705, 207] on icon at bounding box center [704, 205] width 13 height 13
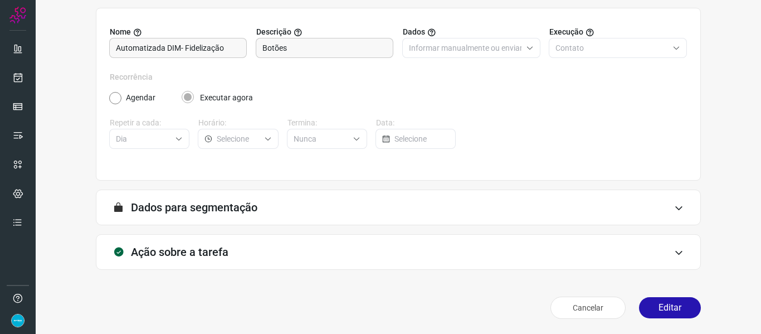
scroll to position [101, 0]
click at [671, 301] on button "Editar" at bounding box center [670, 306] width 62 height 21
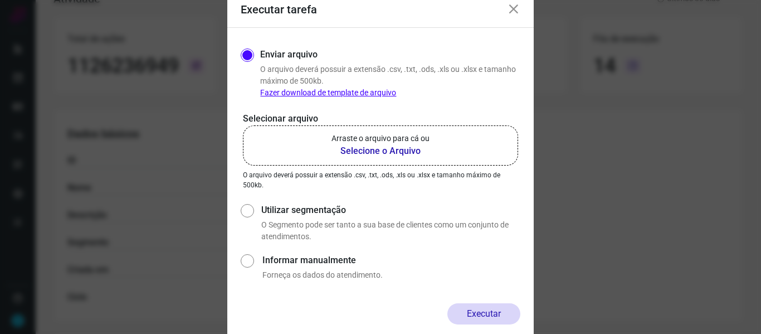
click at [358, 149] on b "Selecione o Arquivo" at bounding box center [381, 150] width 98 height 13
click at [0, 0] on input "Arraste o arquivo para cá ou Selecione o Arquivo" at bounding box center [0, 0] width 0 height 0
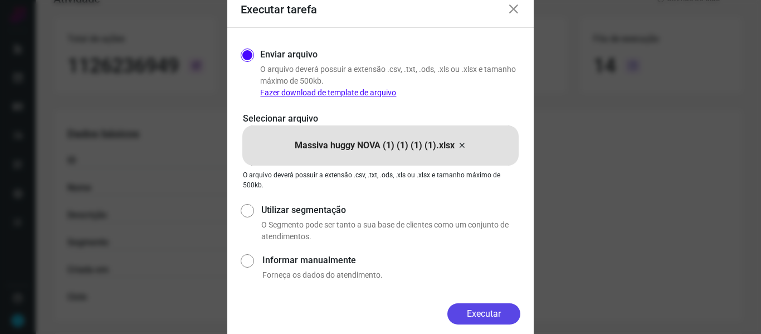
click at [494, 313] on button "Executar" at bounding box center [483, 313] width 73 height 21
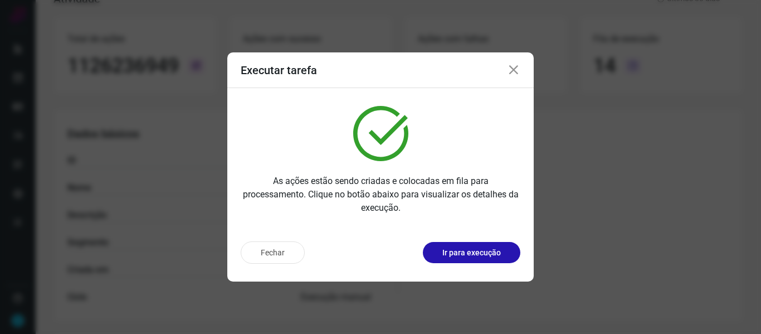
click at [511, 67] on icon at bounding box center [513, 70] width 13 height 13
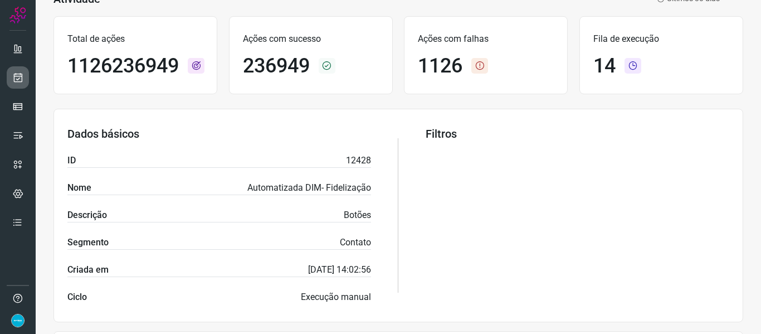
click at [22, 77] on icon at bounding box center [18, 77] width 12 height 11
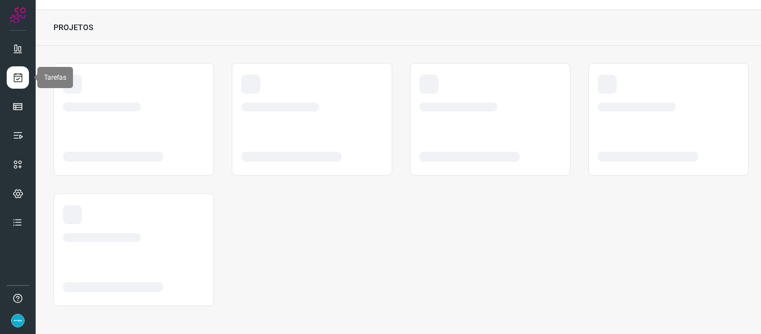
scroll to position [26, 0]
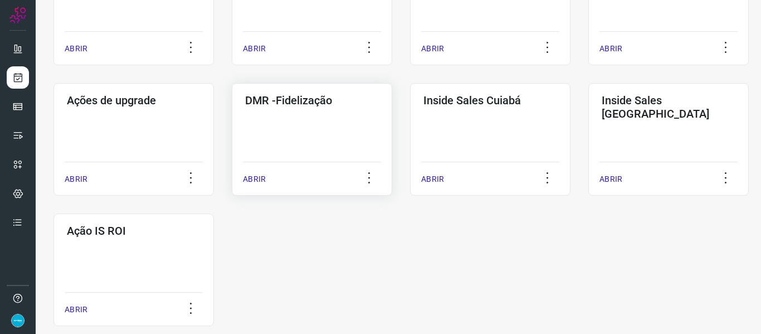
click at [255, 180] on p "ABRIR" at bounding box center [254, 179] width 23 height 12
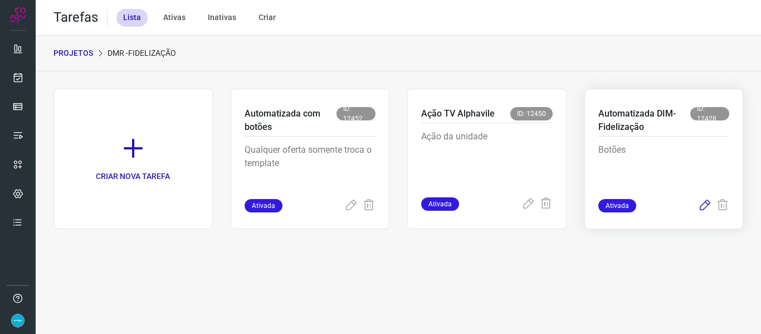
click at [705, 204] on icon at bounding box center [704, 205] width 13 height 13
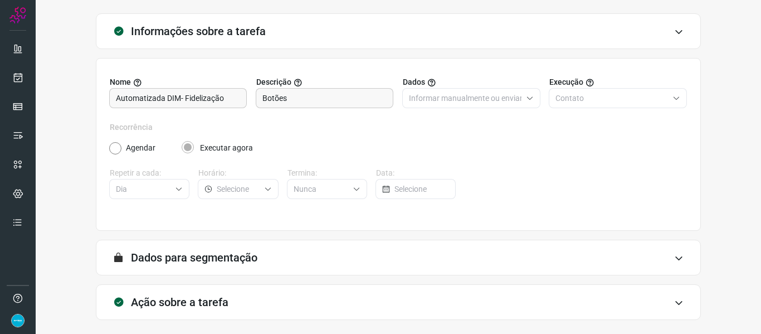
scroll to position [101, 0]
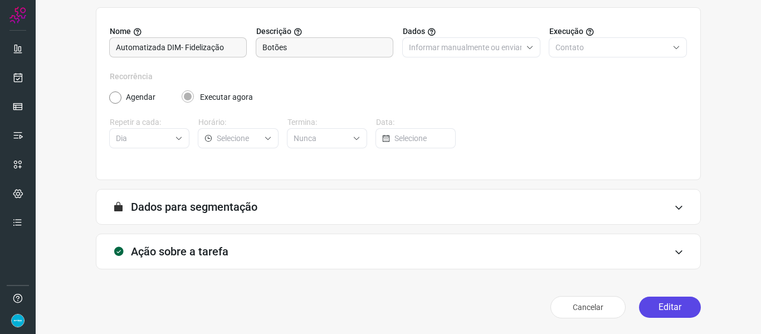
click at [675, 308] on button "Editar" at bounding box center [670, 306] width 62 height 21
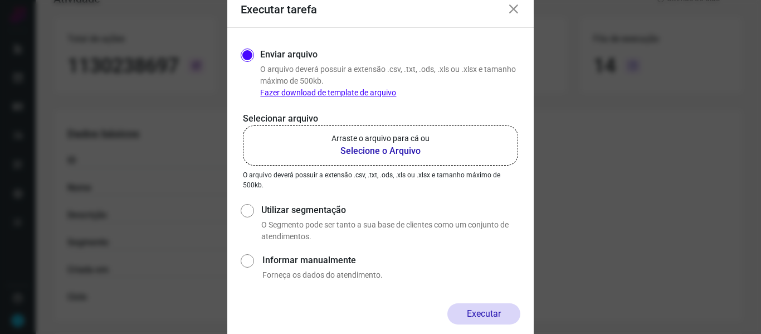
click at [404, 154] on b "Selecione o Arquivo" at bounding box center [381, 150] width 98 height 13
click at [0, 0] on input "Arraste o arquivo para cá ou Selecione o Arquivo" at bounding box center [0, 0] width 0 height 0
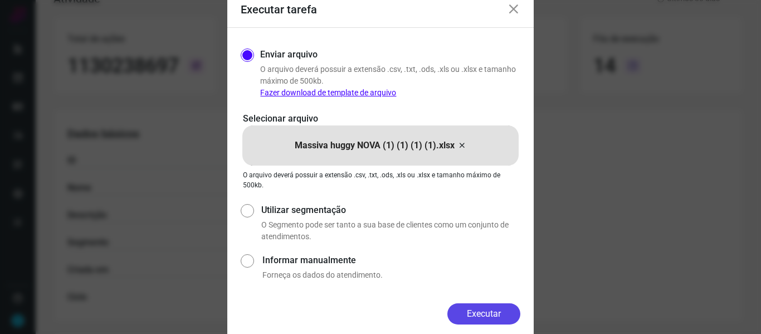
click at [494, 314] on button "Executar" at bounding box center [483, 313] width 73 height 21
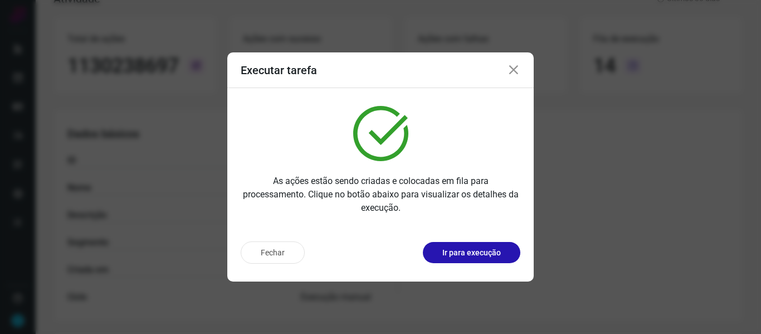
click at [512, 71] on icon at bounding box center [513, 70] width 13 height 13
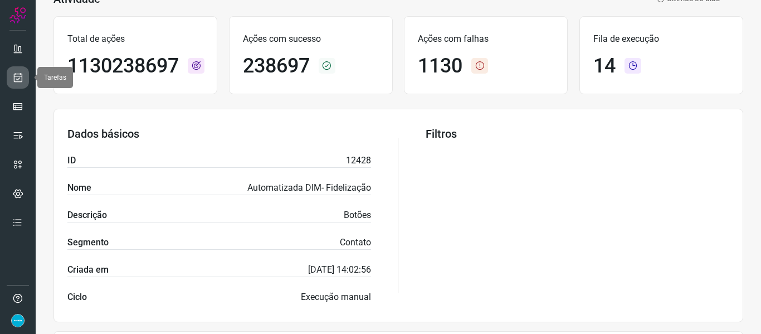
click at [16, 79] on icon at bounding box center [18, 77] width 12 height 11
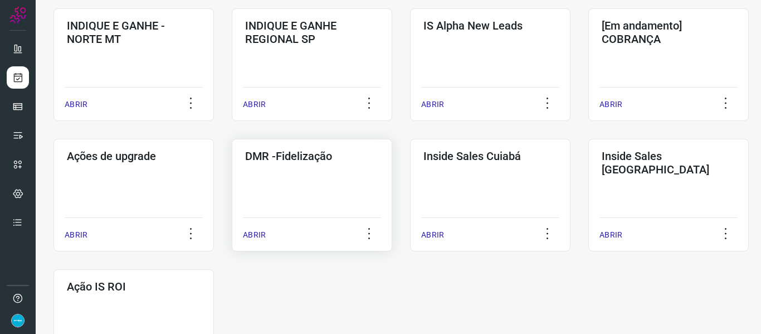
click at [251, 235] on p "ABRIR" at bounding box center [254, 235] width 23 height 12
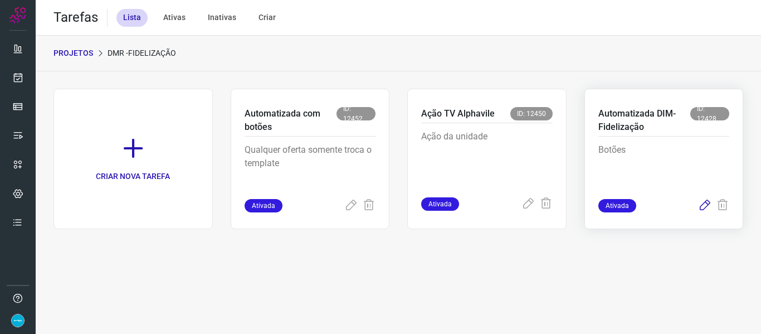
click at [708, 206] on icon at bounding box center [704, 205] width 13 height 13
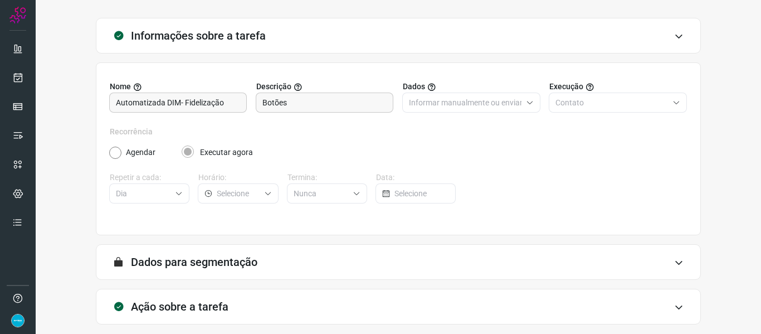
scroll to position [101, 0]
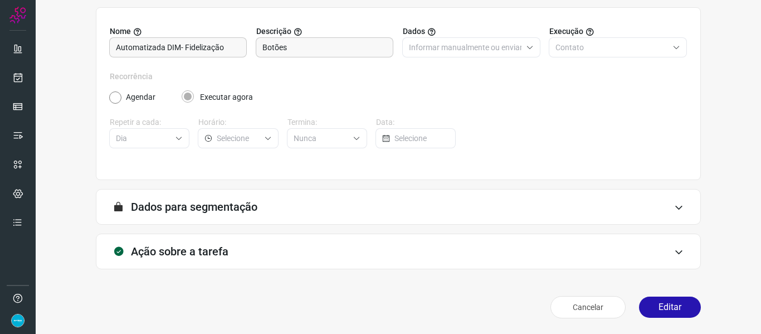
click at [647, 305] on button "Editar" at bounding box center [670, 306] width 62 height 21
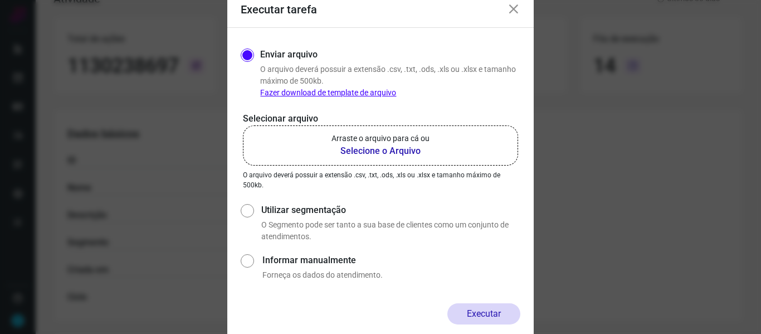
click at [398, 153] on b "Selecione o Arquivo" at bounding box center [381, 150] width 98 height 13
click at [0, 0] on input "Arraste o arquivo para cá ou Selecione o Arquivo" at bounding box center [0, 0] width 0 height 0
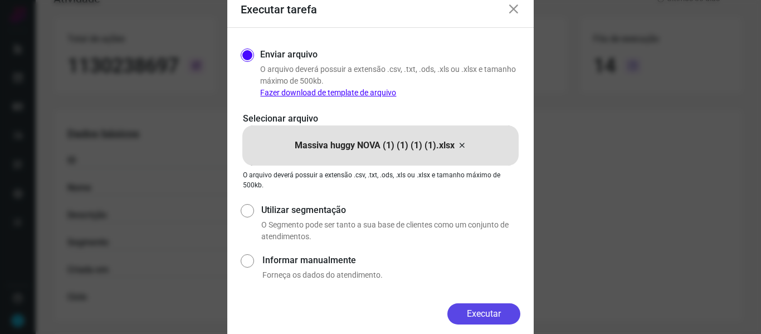
click at [496, 313] on button "Executar" at bounding box center [483, 313] width 73 height 21
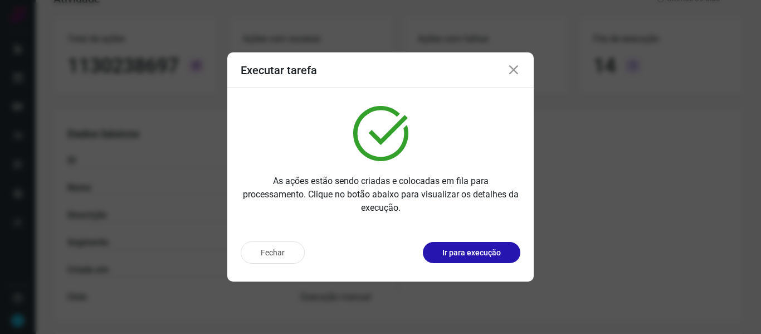
click at [510, 70] on icon at bounding box center [513, 70] width 13 height 13
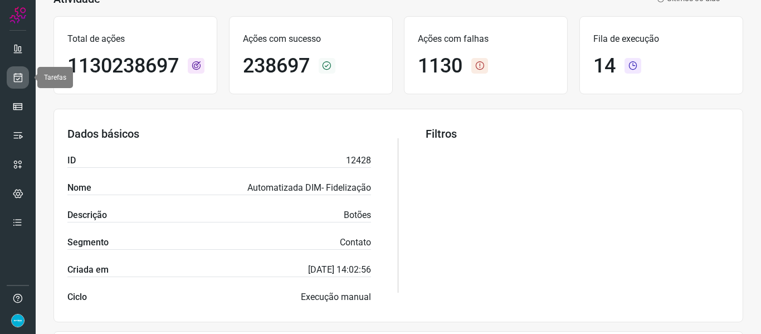
click at [21, 81] on icon at bounding box center [18, 77] width 12 height 11
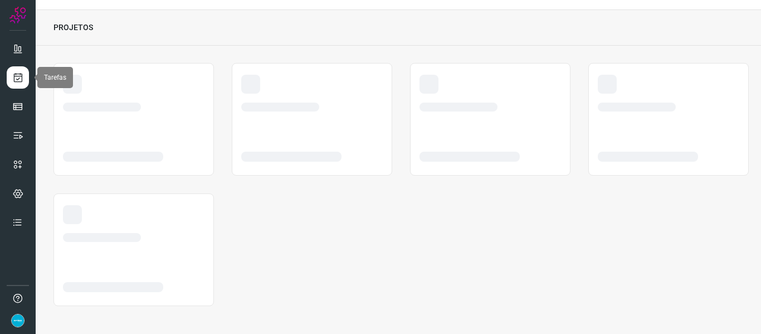
scroll to position [26, 0]
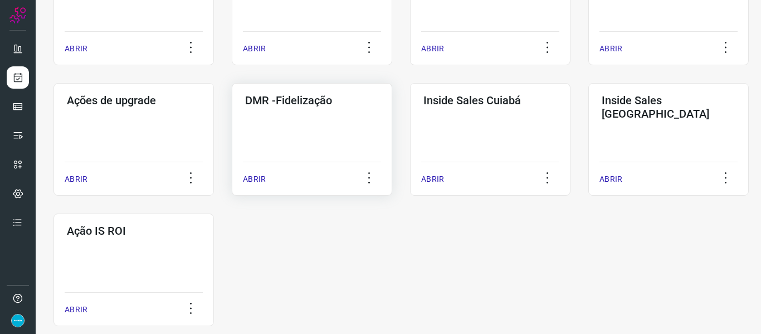
click at [255, 180] on p "ABRIR" at bounding box center [254, 179] width 23 height 12
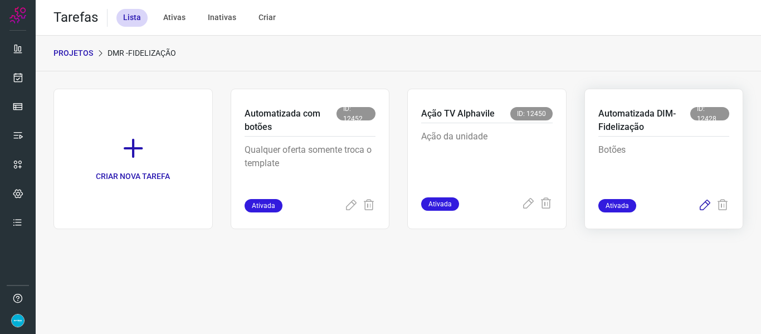
click at [707, 204] on icon at bounding box center [704, 205] width 13 height 13
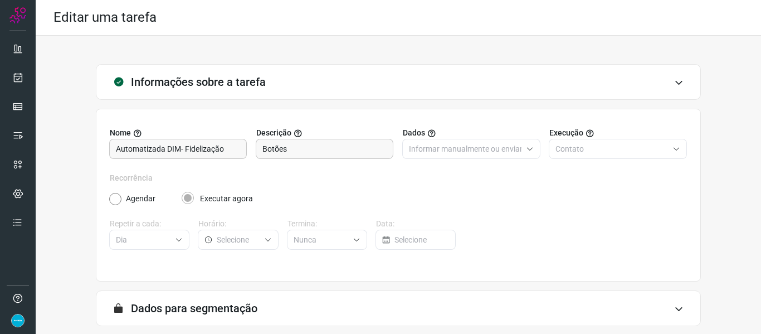
scroll to position [101, 0]
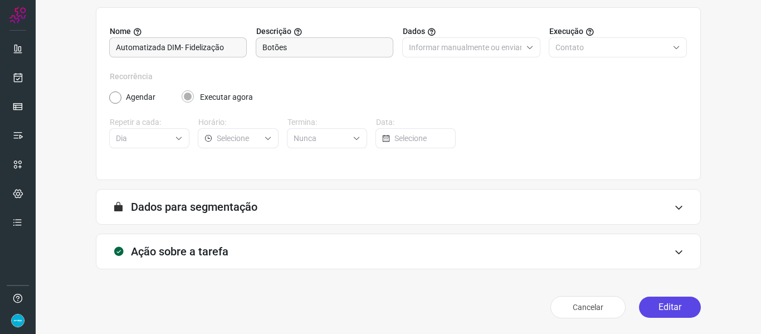
click at [664, 300] on button "Editar" at bounding box center [670, 306] width 62 height 21
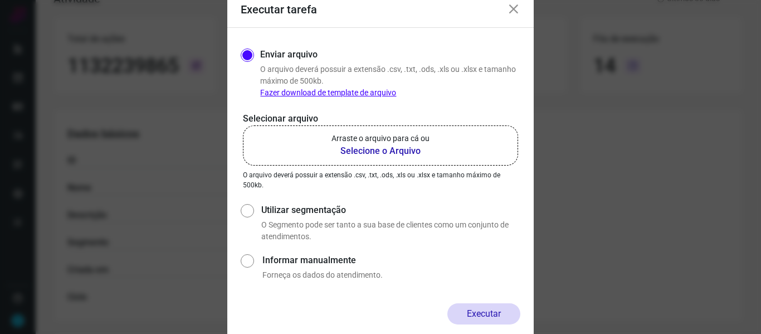
click at [397, 152] on b "Selecione o Arquivo" at bounding box center [381, 150] width 98 height 13
click at [0, 0] on input "Arraste o arquivo para cá ou Selecione o Arquivo" at bounding box center [0, 0] width 0 height 0
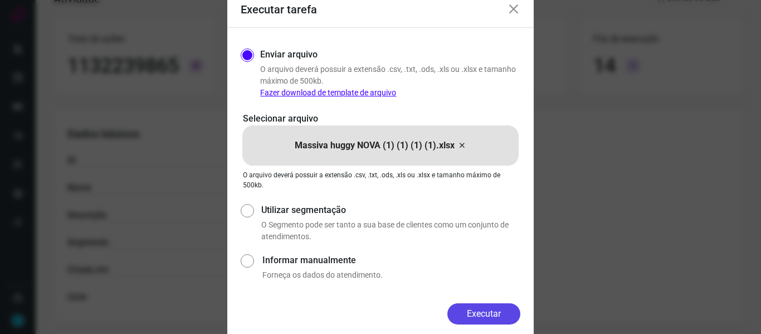
click at [484, 312] on button "Executar" at bounding box center [483, 313] width 73 height 21
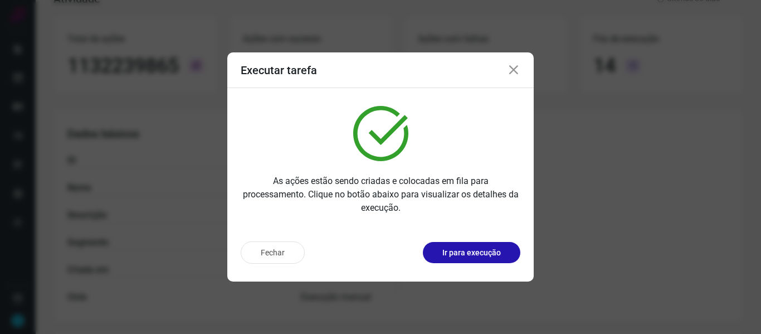
click at [516, 68] on icon at bounding box center [513, 70] width 13 height 13
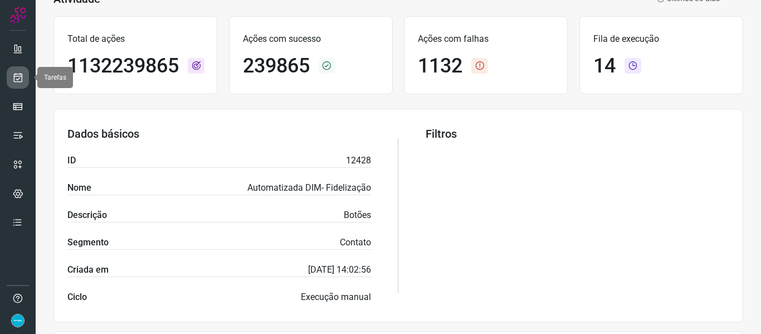
click at [23, 77] on icon at bounding box center [18, 77] width 12 height 11
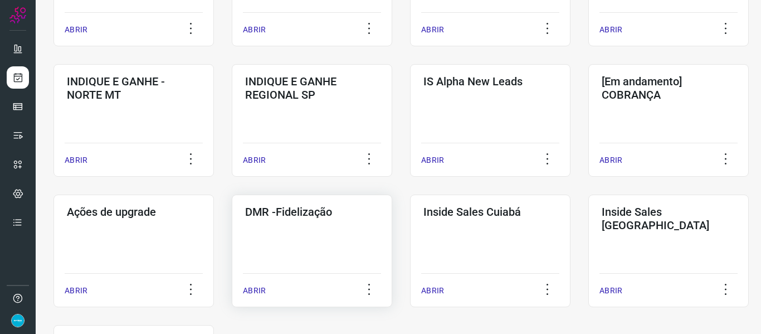
click at [256, 289] on p "ABRIR" at bounding box center [254, 291] width 23 height 12
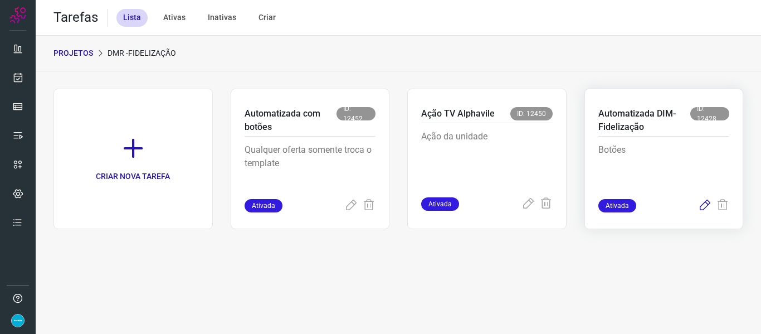
click at [704, 203] on icon at bounding box center [704, 205] width 13 height 13
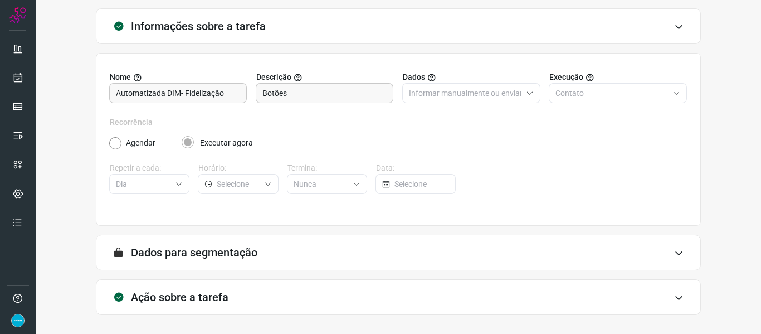
scroll to position [101, 0]
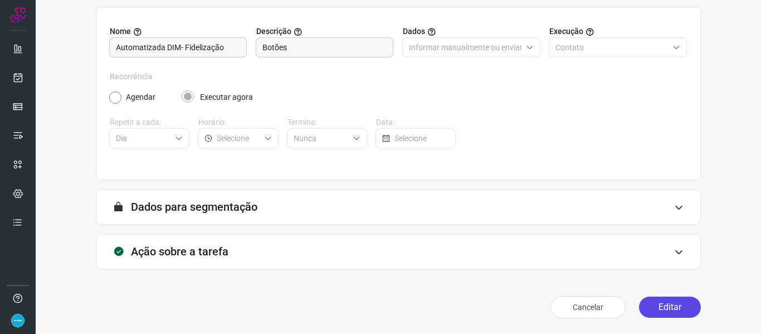
click at [691, 309] on button "Editar" at bounding box center [670, 306] width 62 height 21
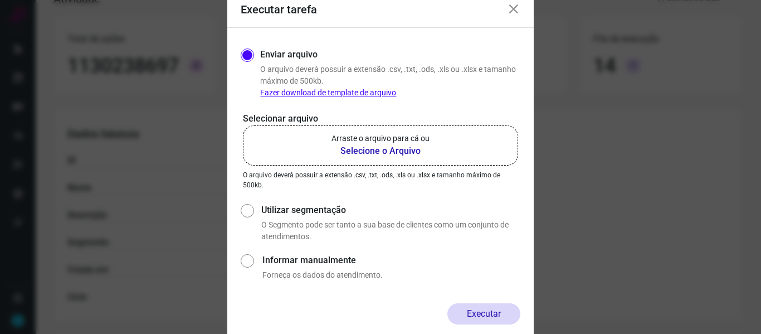
click at [405, 150] on b "Selecione o Arquivo" at bounding box center [381, 150] width 98 height 13
click at [0, 0] on input "Arraste o arquivo para cá ou Selecione o Arquivo" at bounding box center [0, 0] width 0 height 0
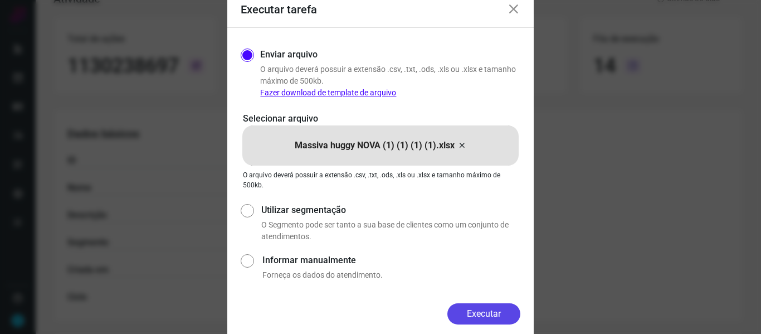
click at [497, 315] on button "Executar" at bounding box center [483, 313] width 73 height 21
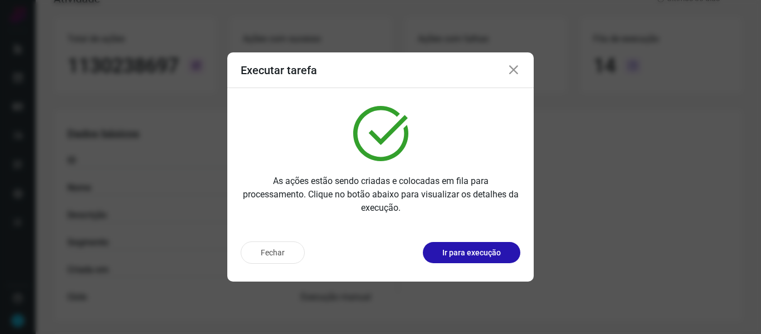
drag, startPoint x: 508, startPoint y: 71, endPoint x: 514, endPoint y: 67, distance: 7.3
click at [509, 71] on icon at bounding box center [513, 70] width 13 height 13
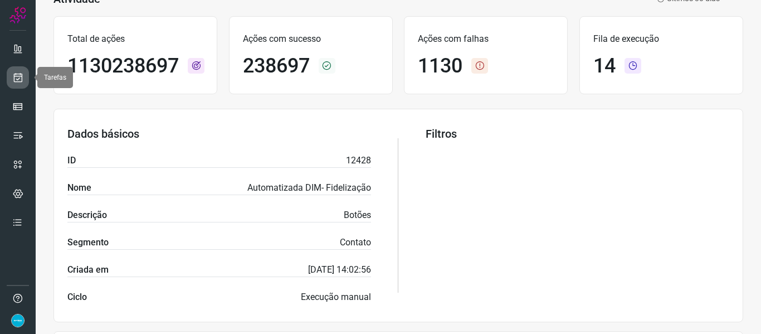
click at [13, 77] on icon at bounding box center [18, 77] width 12 height 11
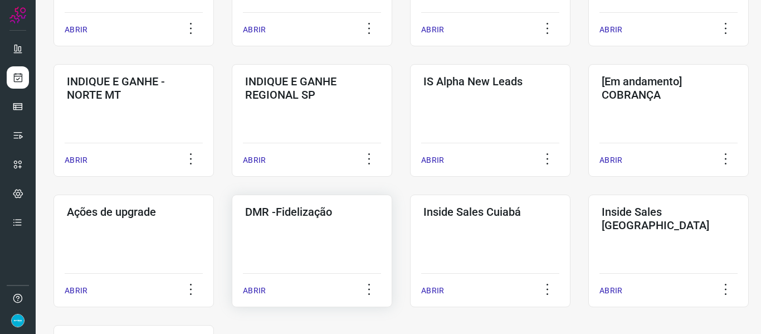
click at [255, 287] on p "ABRIR" at bounding box center [254, 291] width 23 height 12
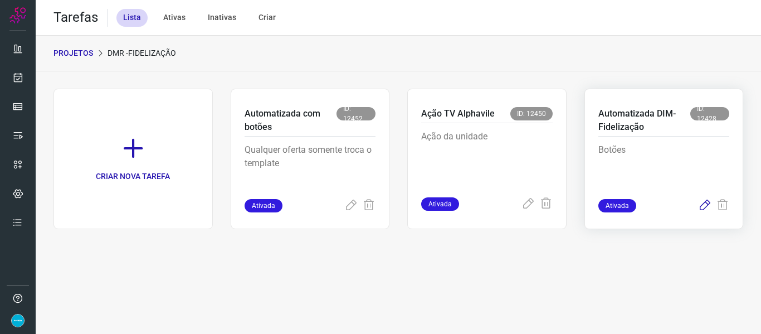
click at [707, 206] on icon at bounding box center [704, 205] width 13 height 13
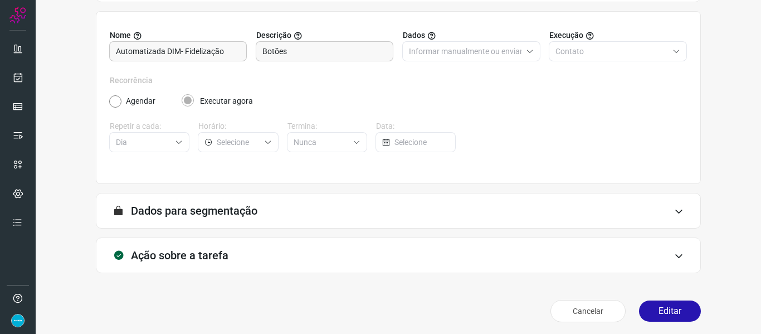
scroll to position [101, 0]
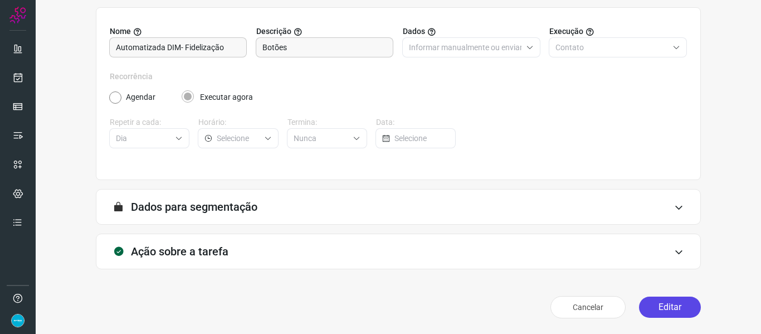
click at [683, 306] on button "Editar" at bounding box center [670, 306] width 62 height 21
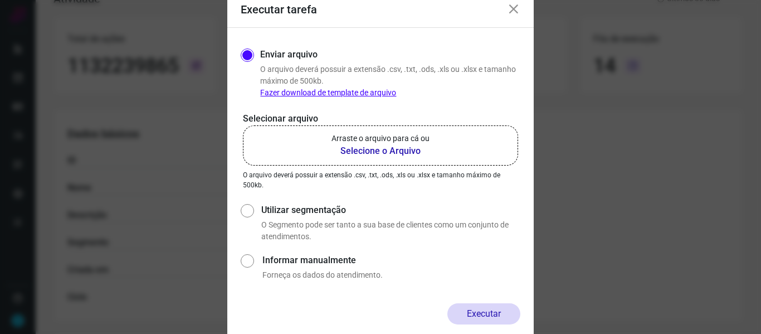
click at [383, 149] on b "Selecione o Arquivo" at bounding box center [381, 150] width 98 height 13
click at [0, 0] on input "Arraste o arquivo para cá ou Selecione o Arquivo" at bounding box center [0, 0] width 0 height 0
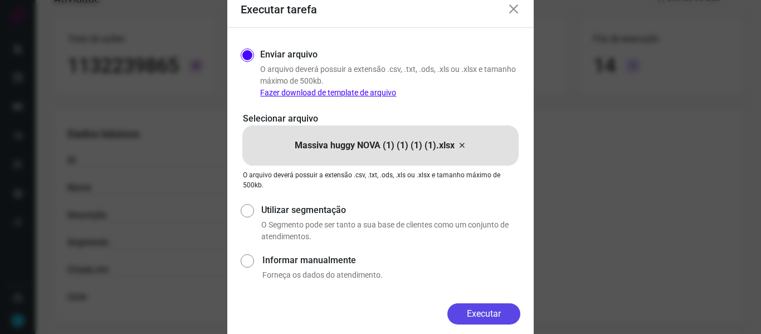
click at [474, 313] on button "Executar" at bounding box center [483, 313] width 73 height 21
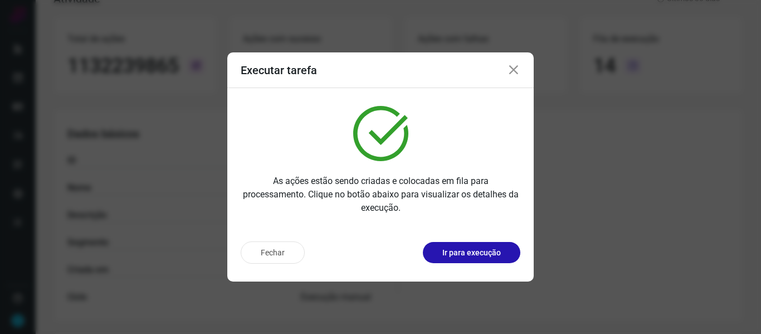
click at [515, 68] on icon at bounding box center [513, 70] width 13 height 13
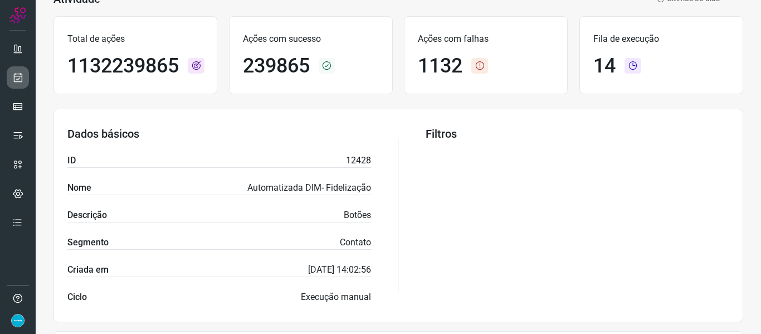
click at [20, 72] on icon at bounding box center [18, 77] width 12 height 11
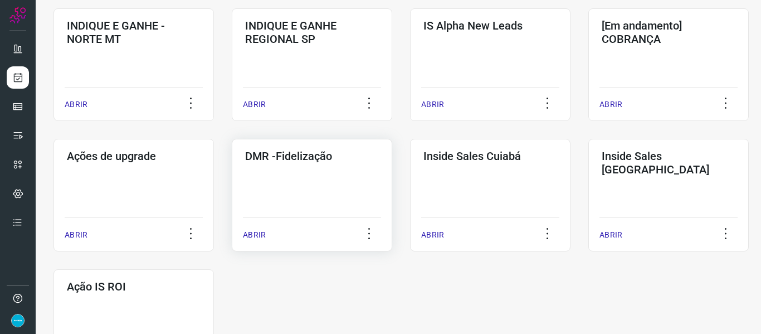
click at [250, 235] on p "ABRIR" at bounding box center [254, 235] width 23 height 12
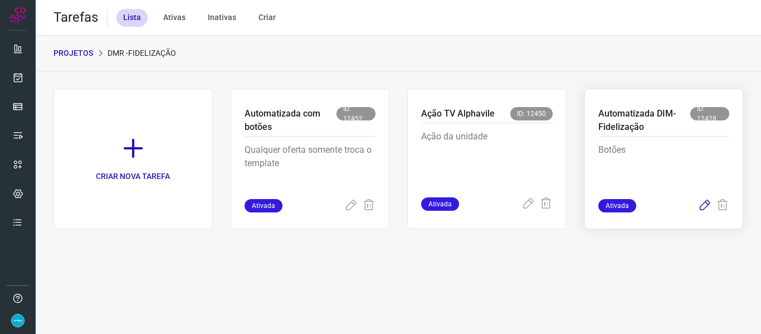
click at [705, 205] on icon at bounding box center [704, 205] width 13 height 13
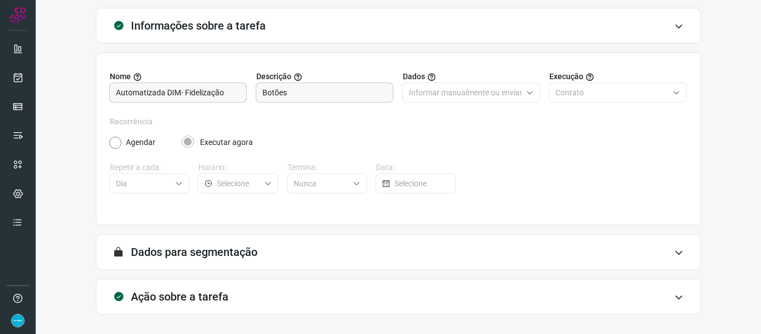
scroll to position [101, 0]
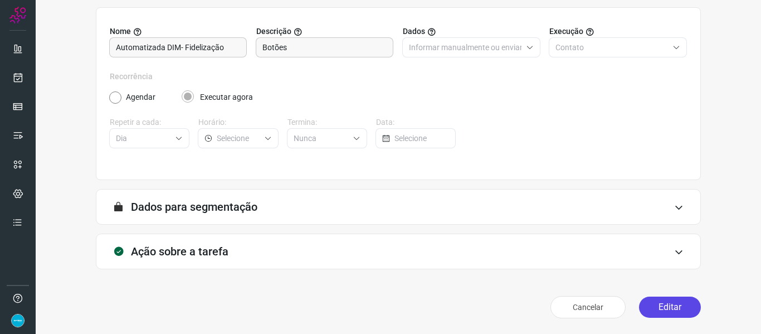
click at [674, 304] on button "Editar" at bounding box center [670, 306] width 62 height 21
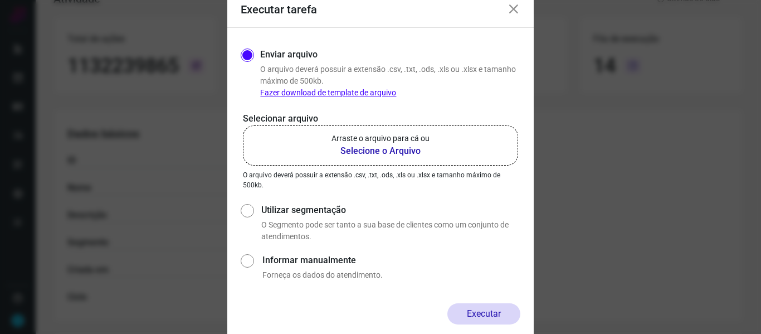
click at [408, 154] on b "Selecione o Arquivo" at bounding box center [381, 150] width 98 height 13
click at [0, 0] on input "Arraste o arquivo para cá ou Selecione o Arquivo" at bounding box center [0, 0] width 0 height 0
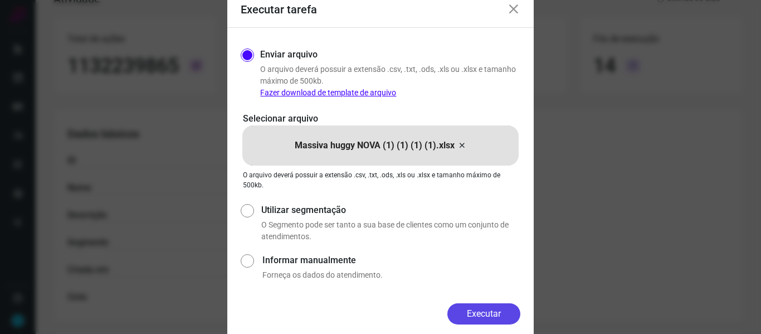
click at [499, 312] on button "Executar" at bounding box center [483, 313] width 73 height 21
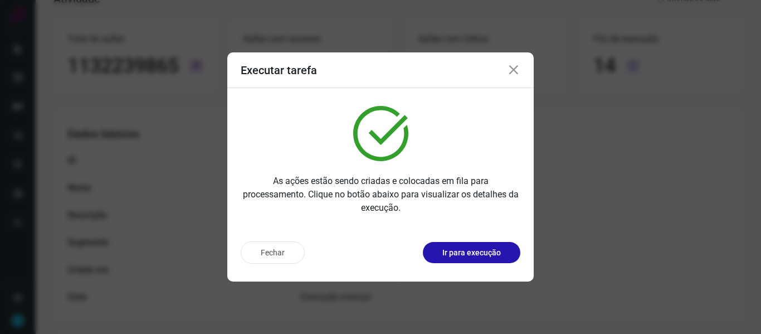
click at [519, 69] on icon at bounding box center [513, 70] width 13 height 13
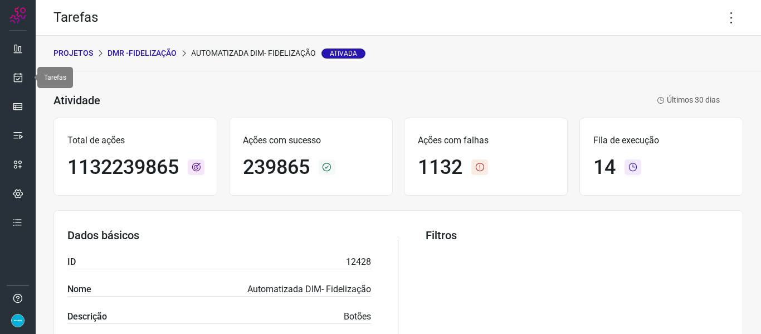
drag, startPoint x: 18, startPoint y: 75, endPoint x: 30, endPoint y: 75, distance: 11.7
click at [18, 75] on icon at bounding box center [18, 77] width 12 height 11
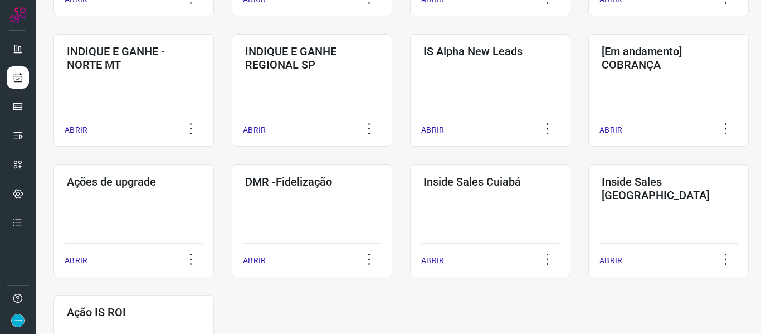
scroll to position [502, 0]
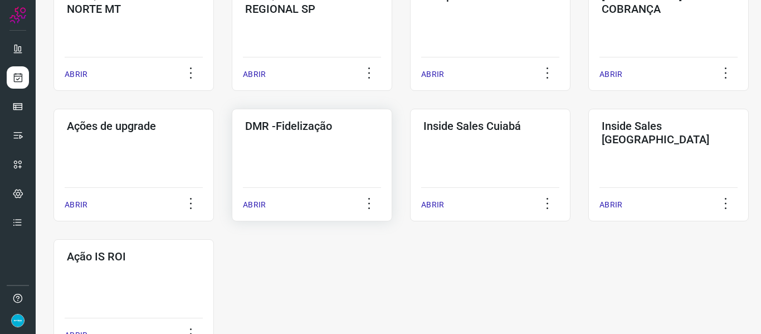
click at [252, 204] on p "ABRIR" at bounding box center [254, 205] width 23 height 12
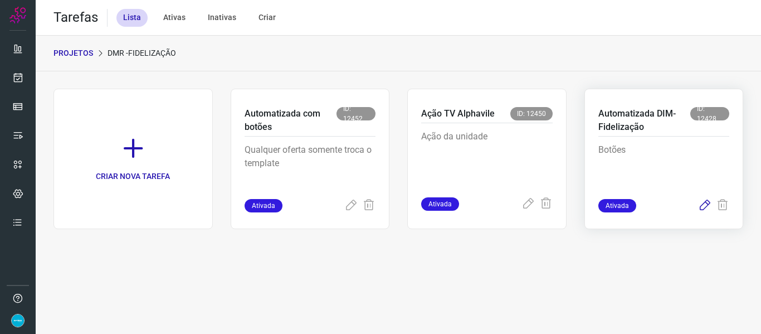
click at [706, 206] on icon at bounding box center [704, 205] width 13 height 13
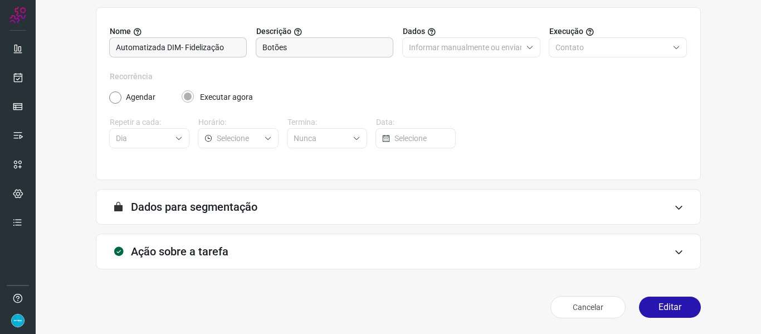
scroll to position [101, 0]
click at [677, 313] on button "Editar" at bounding box center [670, 306] width 62 height 21
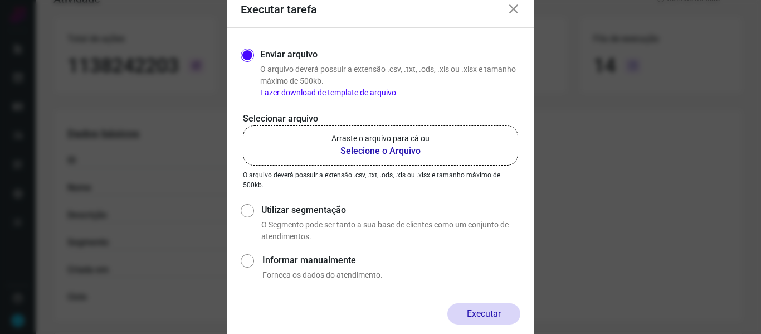
click at [391, 149] on b "Selecione o Arquivo" at bounding box center [381, 150] width 98 height 13
click at [0, 0] on input "Arraste o arquivo para cá ou Selecione o Arquivo" at bounding box center [0, 0] width 0 height 0
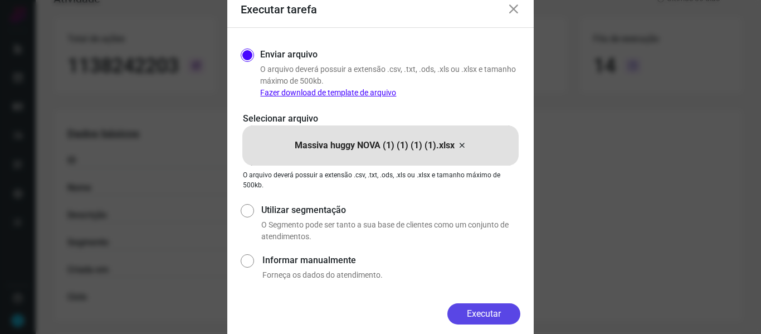
click at [498, 317] on button "Executar" at bounding box center [483, 313] width 73 height 21
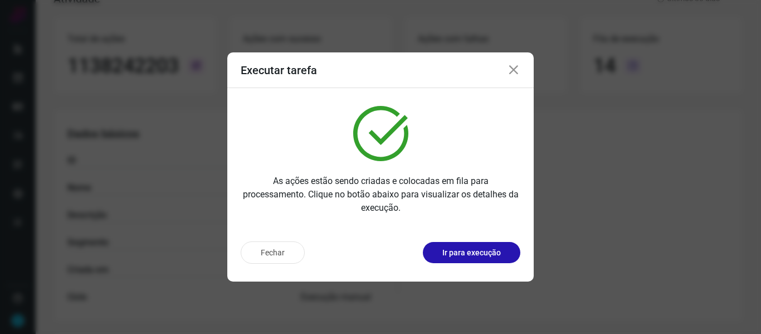
click at [513, 70] on icon at bounding box center [513, 70] width 13 height 13
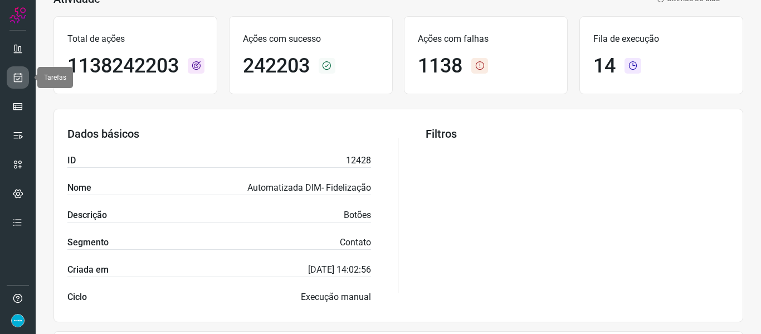
click at [16, 82] on icon at bounding box center [18, 77] width 12 height 11
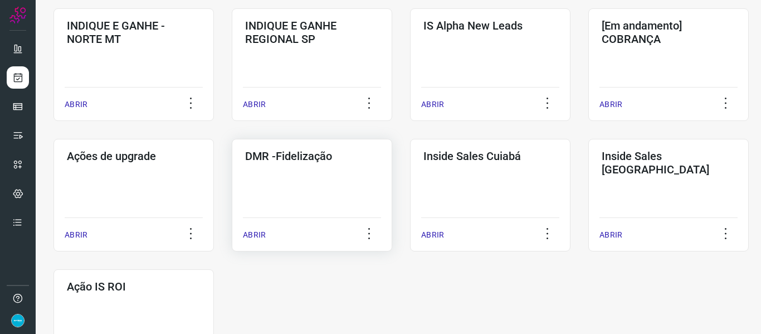
click at [252, 238] on p "ABRIR" at bounding box center [254, 235] width 23 height 12
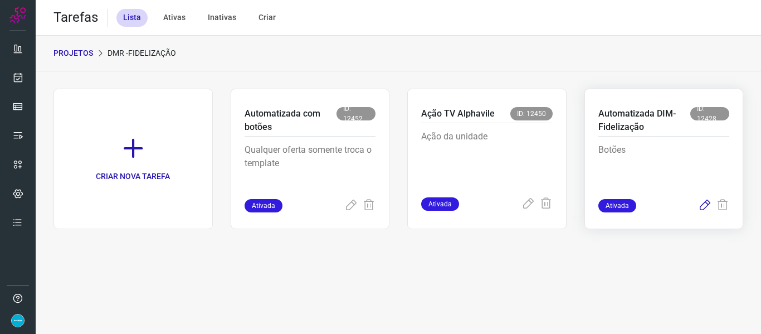
click at [705, 202] on icon at bounding box center [704, 205] width 13 height 13
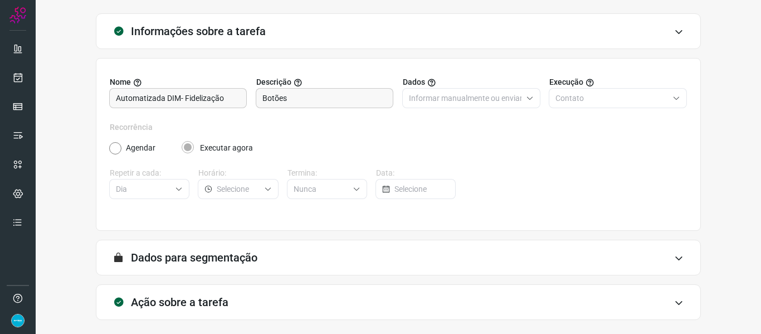
scroll to position [101, 0]
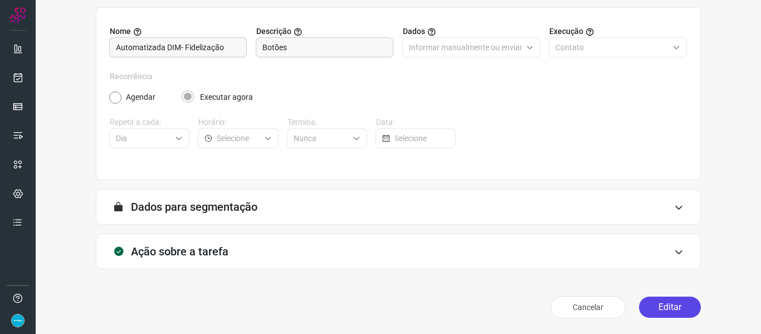
click at [673, 310] on button "Editar" at bounding box center [670, 306] width 62 height 21
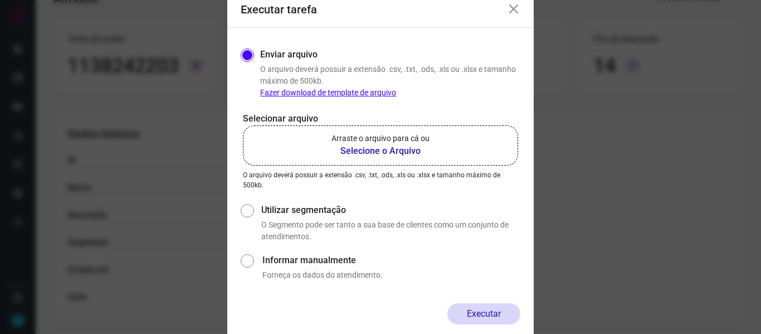
click at [381, 143] on p "Arraste o arquivo para cá ou" at bounding box center [381, 139] width 98 height 12
click at [0, 0] on input "Arraste o arquivo para cá ou Selecione o Arquivo" at bounding box center [0, 0] width 0 height 0
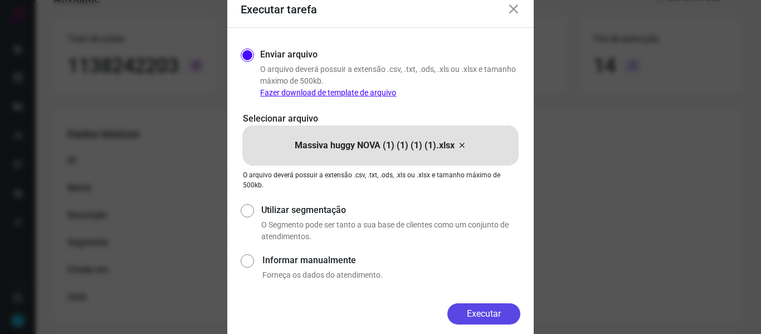
click at [475, 311] on button "Executar" at bounding box center [483, 313] width 73 height 21
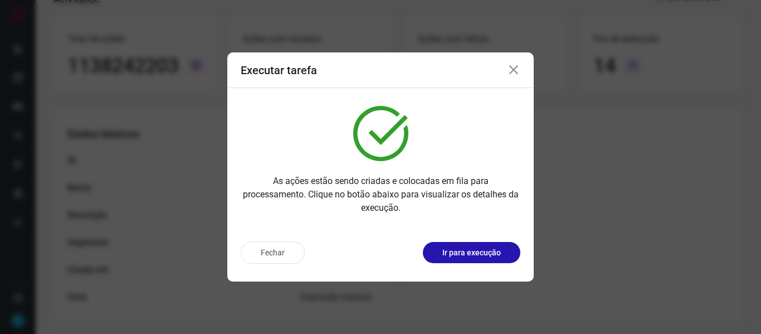
click at [517, 69] on icon at bounding box center [513, 70] width 13 height 13
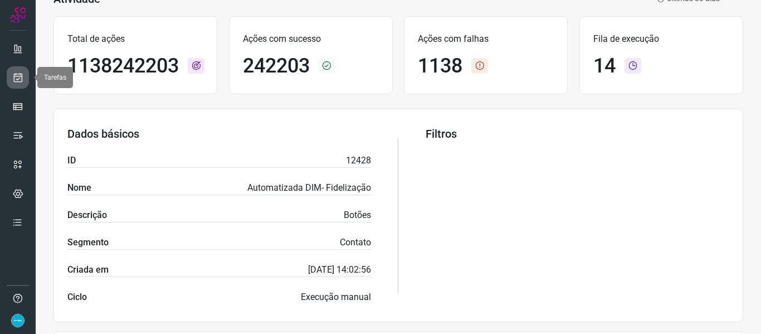
click at [12, 74] on link at bounding box center [18, 77] width 22 height 22
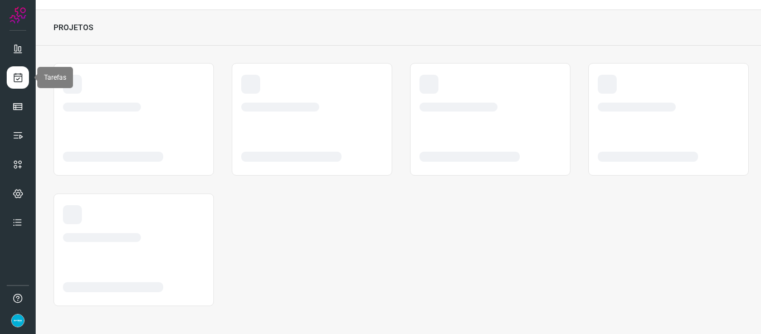
scroll to position [26, 0]
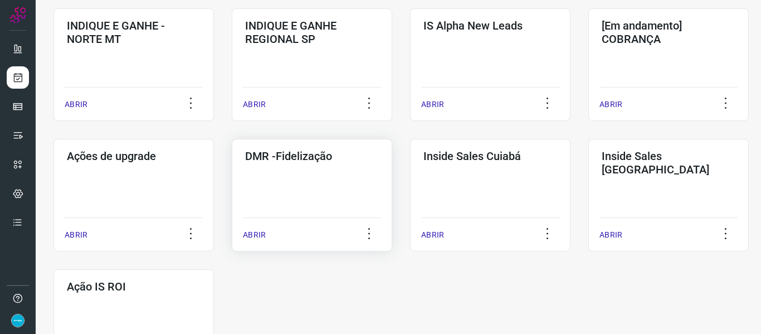
click at [259, 231] on p "ABRIR" at bounding box center [254, 235] width 23 height 12
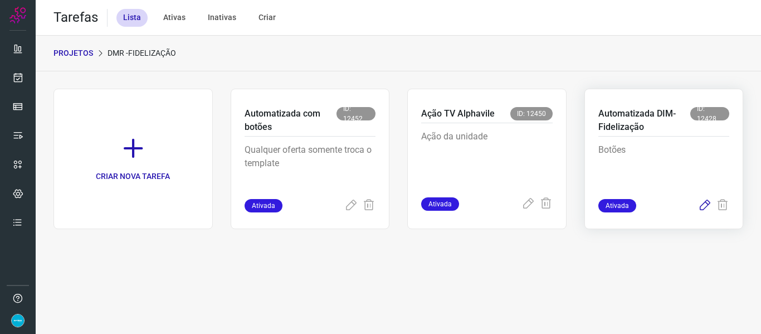
click at [702, 205] on icon at bounding box center [704, 205] width 13 height 13
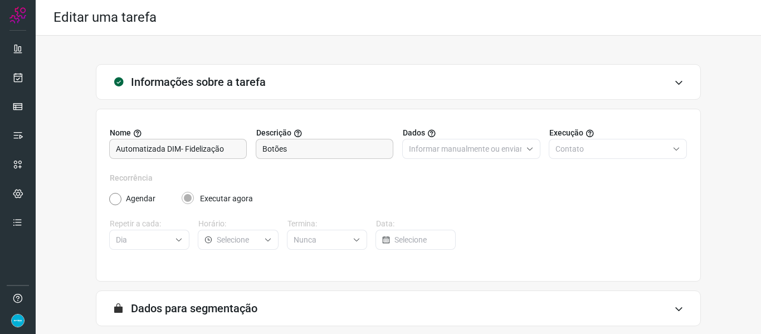
scroll to position [101, 0]
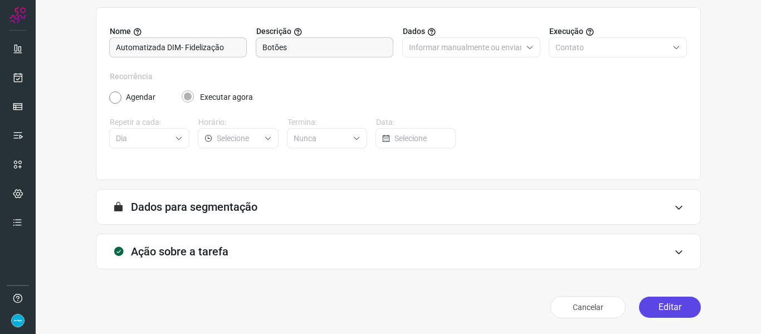
click at [673, 303] on button "Editar" at bounding box center [670, 306] width 62 height 21
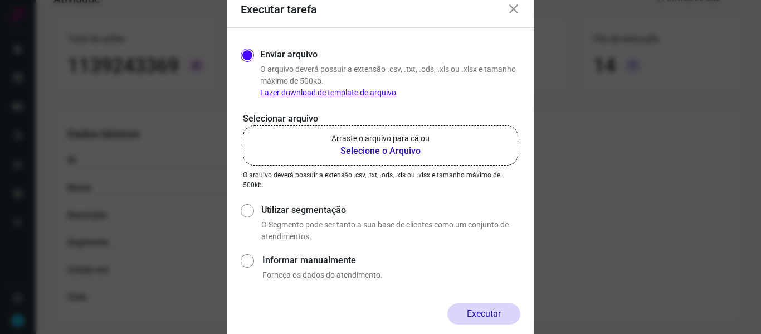
click at [396, 147] on b "Selecione o Arquivo" at bounding box center [381, 150] width 98 height 13
click at [0, 0] on input "Arraste o arquivo para cá ou Selecione o Arquivo" at bounding box center [0, 0] width 0 height 0
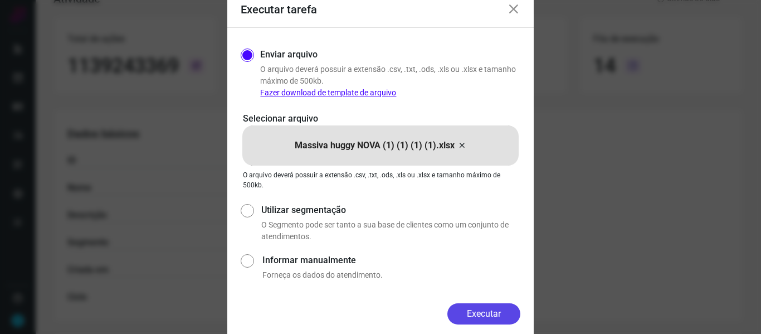
click at [489, 312] on button "Executar" at bounding box center [483, 313] width 73 height 21
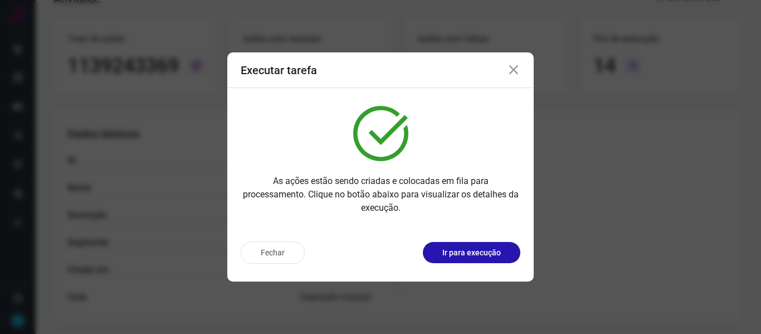
click at [512, 68] on icon at bounding box center [513, 70] width 13 height 13
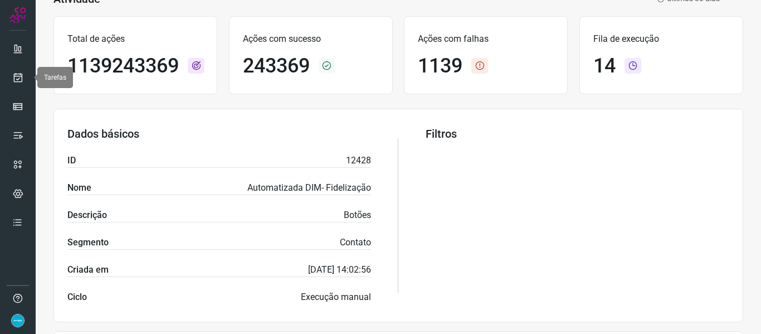
drag, startPoint x: 23, startPoint y: 76, endPoint x: 31, endPoint y: 72, distance: 8.5
click at [23, 76] on icon at bounding box center [18, 77] width 12 height 11
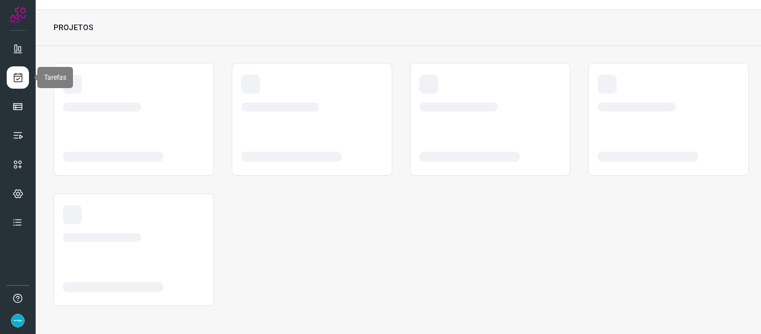
scroll to position [26, 0]
